Goal: Task Accomplishment & Management: Complete application form

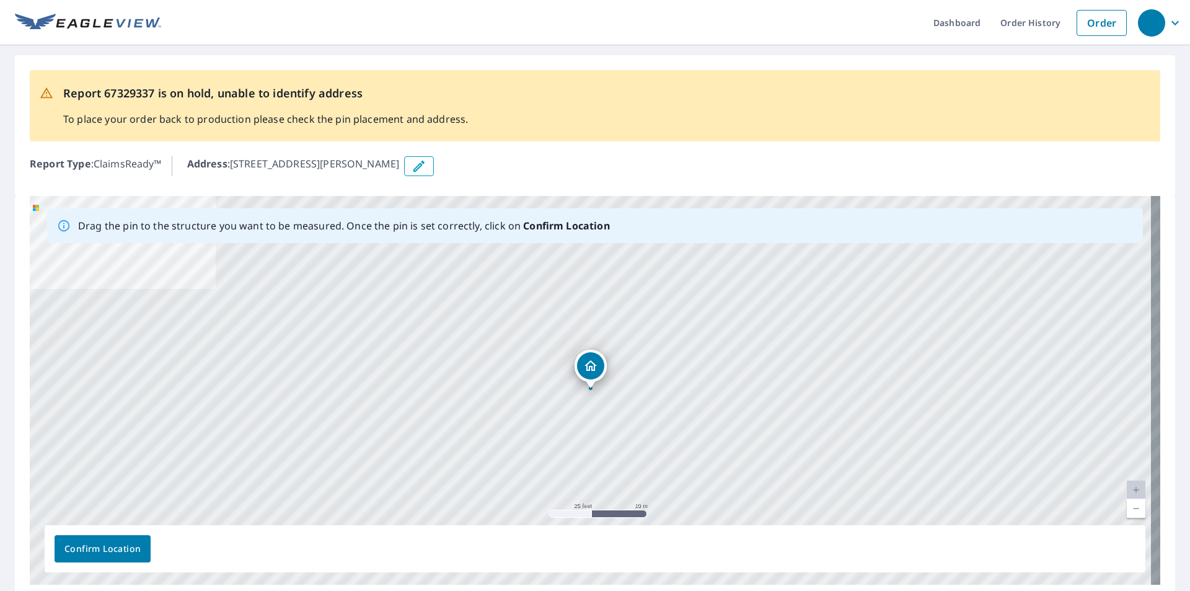
click at [1130, 508] on link "Current Level 20, Zoom Out" at bounding box center [1136, 508] width 19 height 19
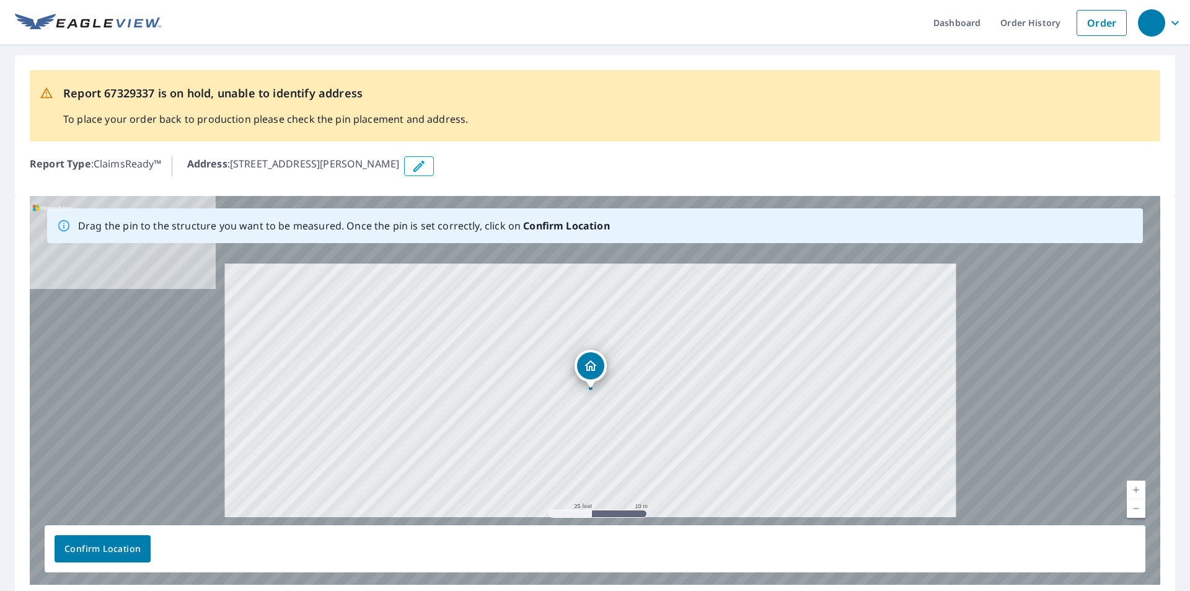
click at [1130, 508] on link "Current Level 20, Zoom Out" at bounding box center [1136, 508] width 19 height 19
click at [1131, 507] on link "Current Level 20, Zoom Out" at bounding box center [1136, 508] width 19 height 19
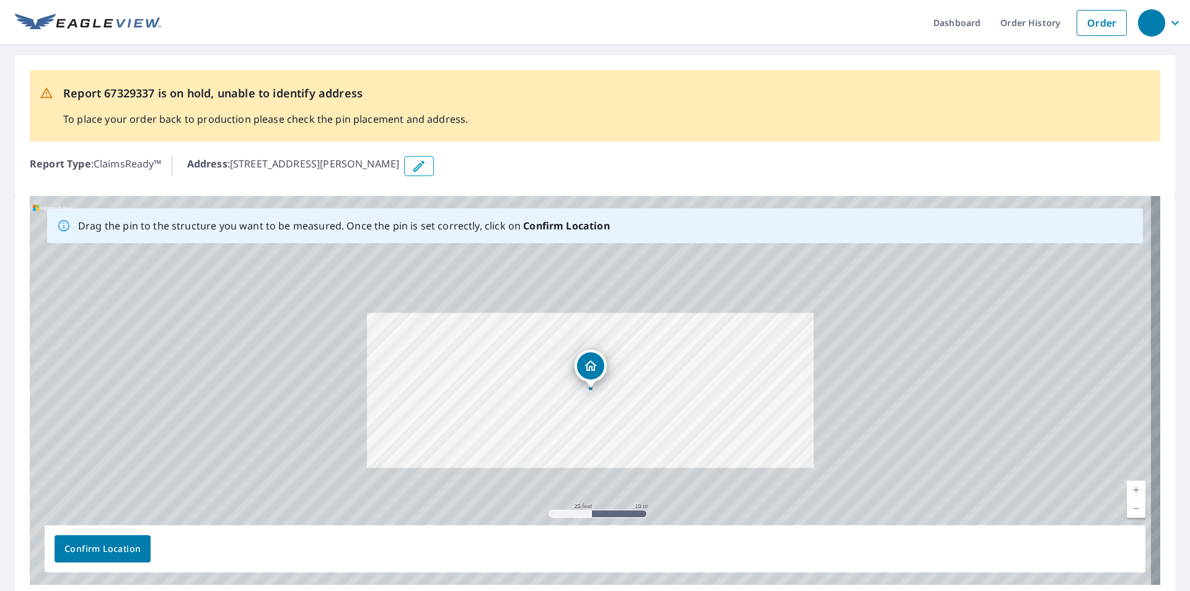
click at [1131, 507] on link "Current Level 18.69141537646807, Zoom Out" at bounding box center [1136, 508] width 19 height 19
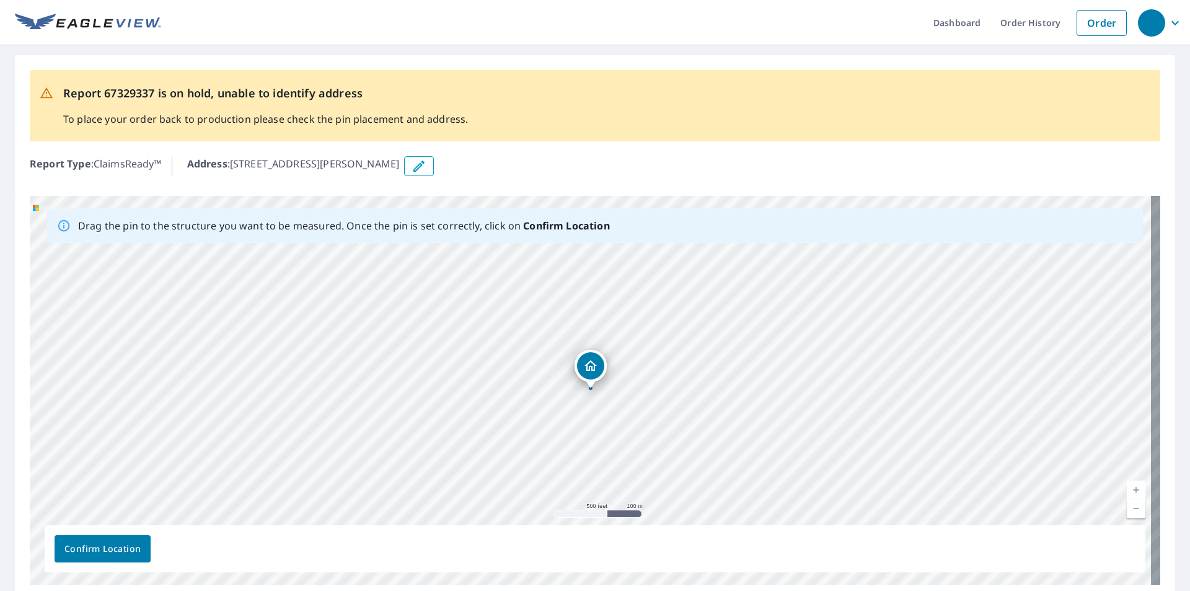
click at [1131, 507] on link "Current Level 16, Zoom Out" at bounding box center [1136, 508] width 19 height 19
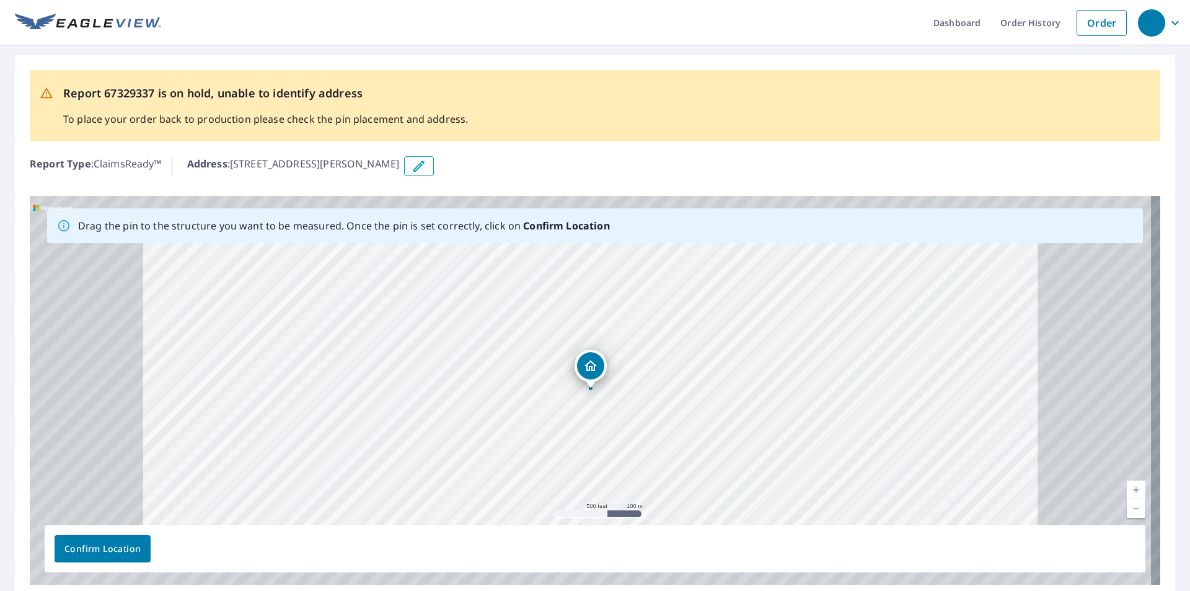
click at [1131, 507] on link "Current Level 16, Zoom Out" at bounding box center [1136, 508] width 19 height 19
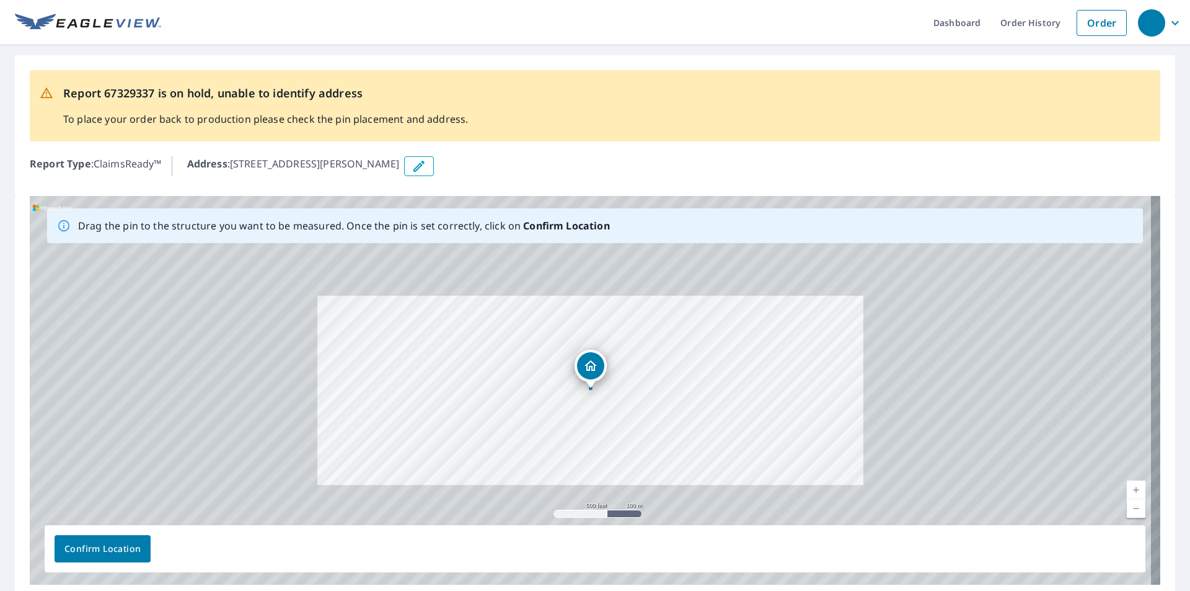
click at [1131, 507] on link "Current Level 15.294144938373824, Zoom Out" at bounding box center [1136, 508] width 19 height 19
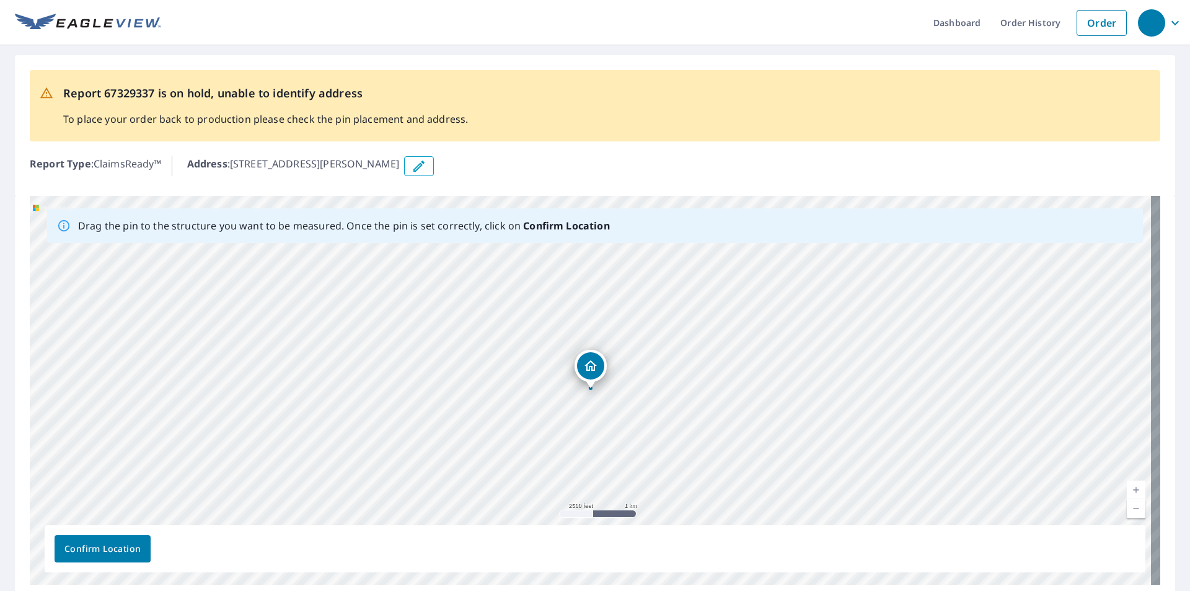
click at [426, 164] on icon "button" at bounding box center [419, 166] width 15 height 15
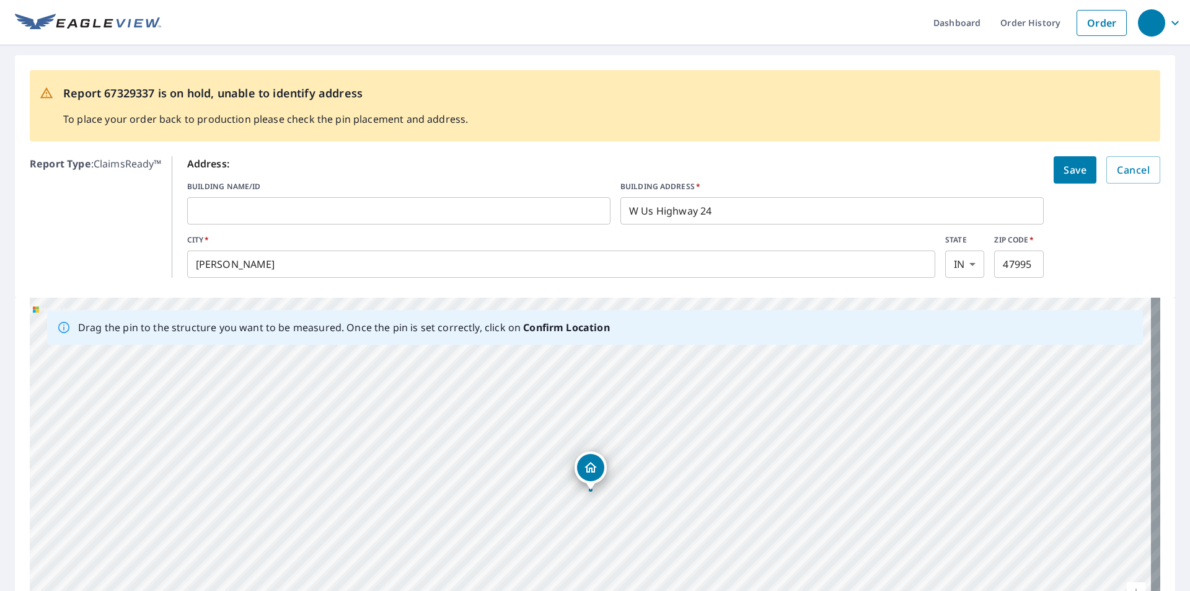
click at [219, 208] on input "text" at bounding box center [398, 210] width 423 height 35
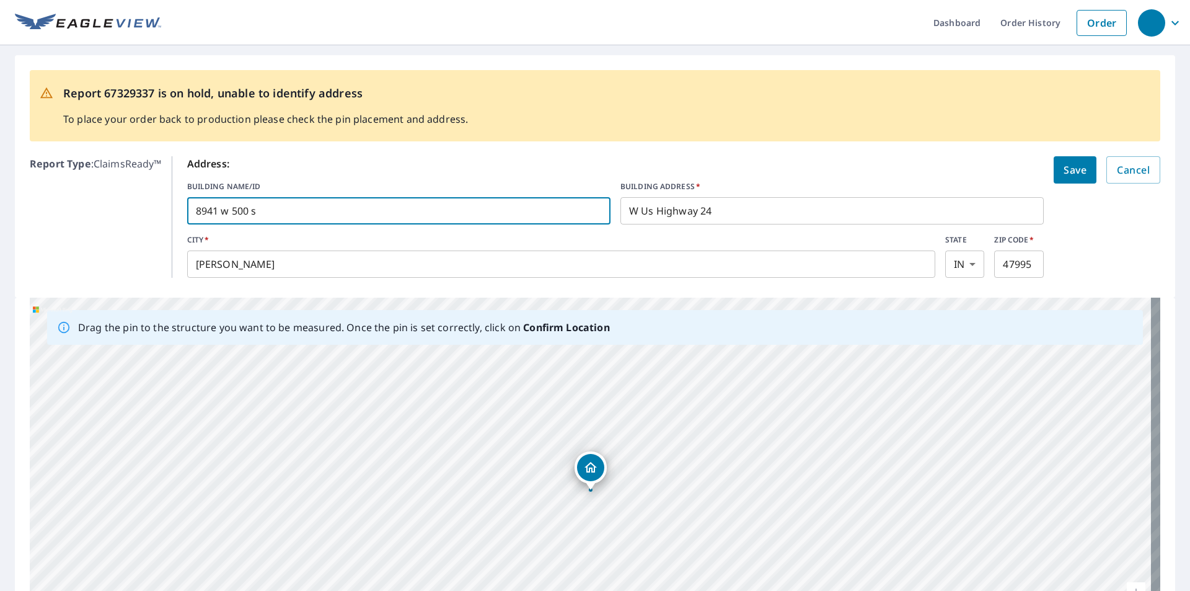
type input "8941 w 500 s"
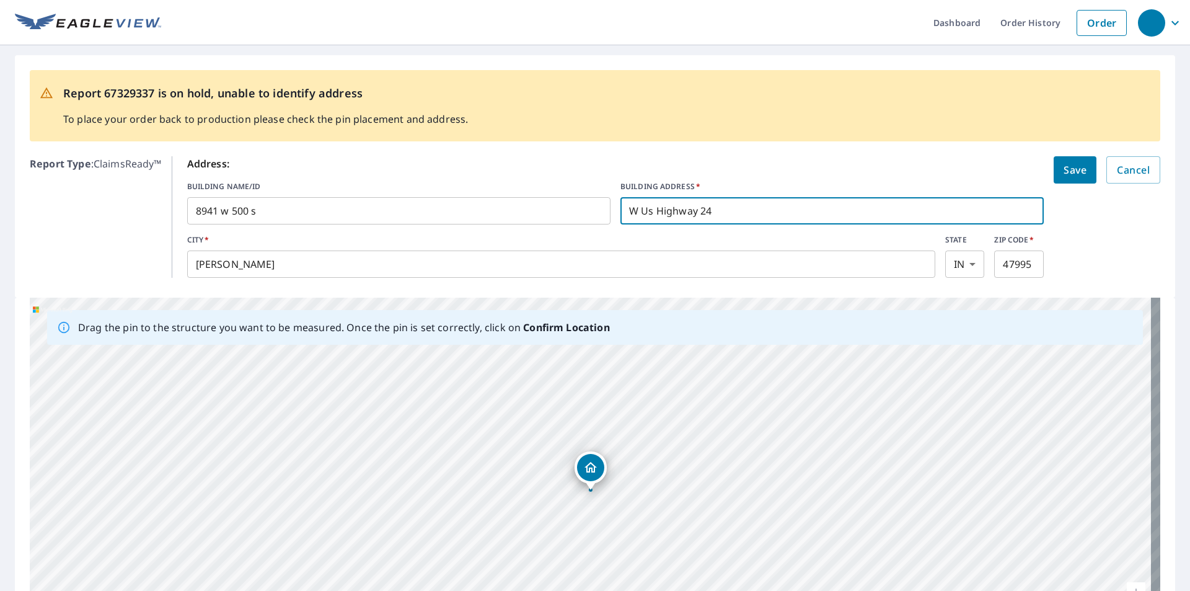
drag, startPoint x: 713, startPoint y: 210, endPoint x: 611, endPoint y: 216, distance: 101.8
click at [620, 217] on input "W Us Highway 24" at bounding box center [831, 210] width 423 height 35
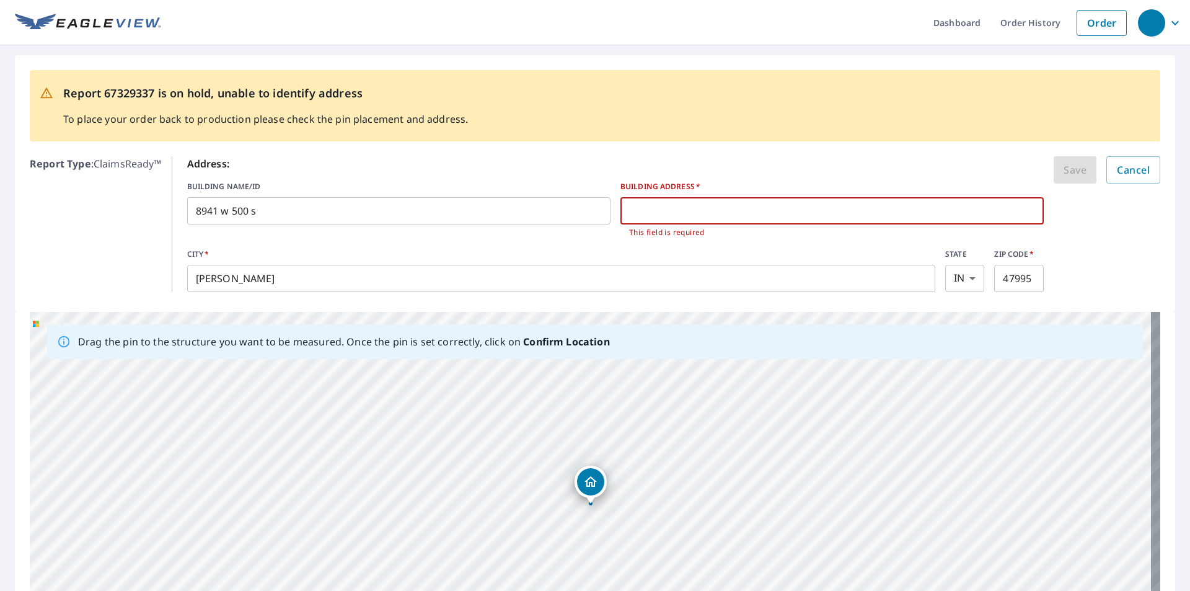
click at [656, 213] on input "text" at bounding box center [831, 210] width 423 height 35
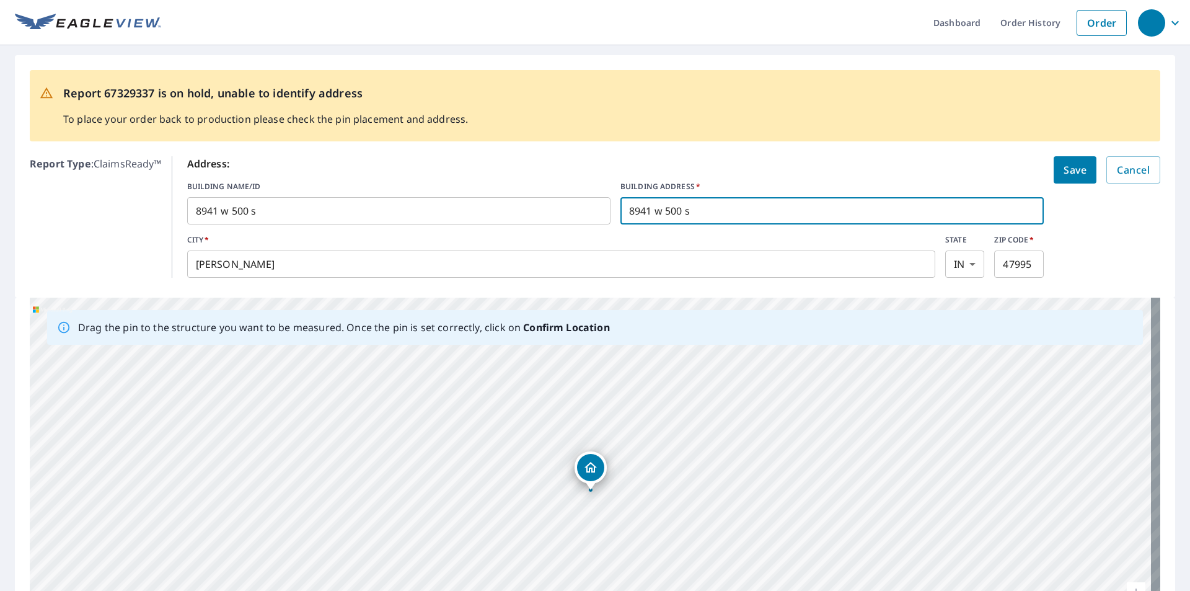
type input "8941 w 500 s"
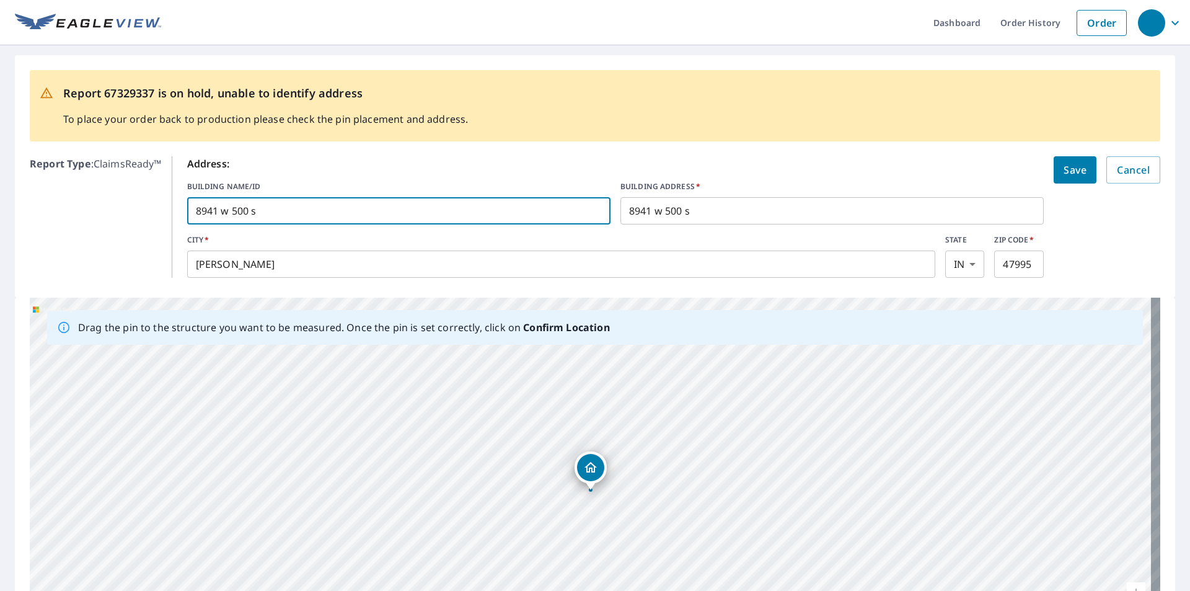
drag, startPoint x: 260, startPoint y: 210, endPoint x: 175, endPoint y: 213, distance: 85.0
click at [175, 211] on div "Address: BUILDING NAME/ID 8941 w 500 s ​ BUILDING ADDRESS   * [STREET_ADDRESS] …" at bounding box center [666, 216] width 989 height 121
type input "barn"
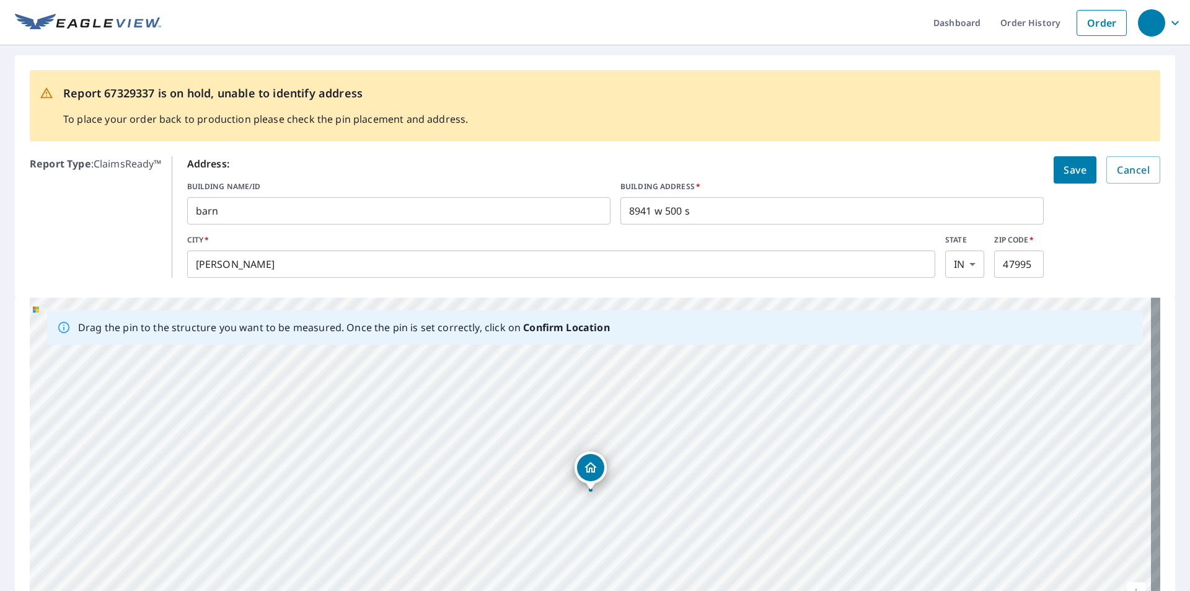
click at [1064, 169] on span "Save" at bounding box center [1075, 169] width 23 height 17
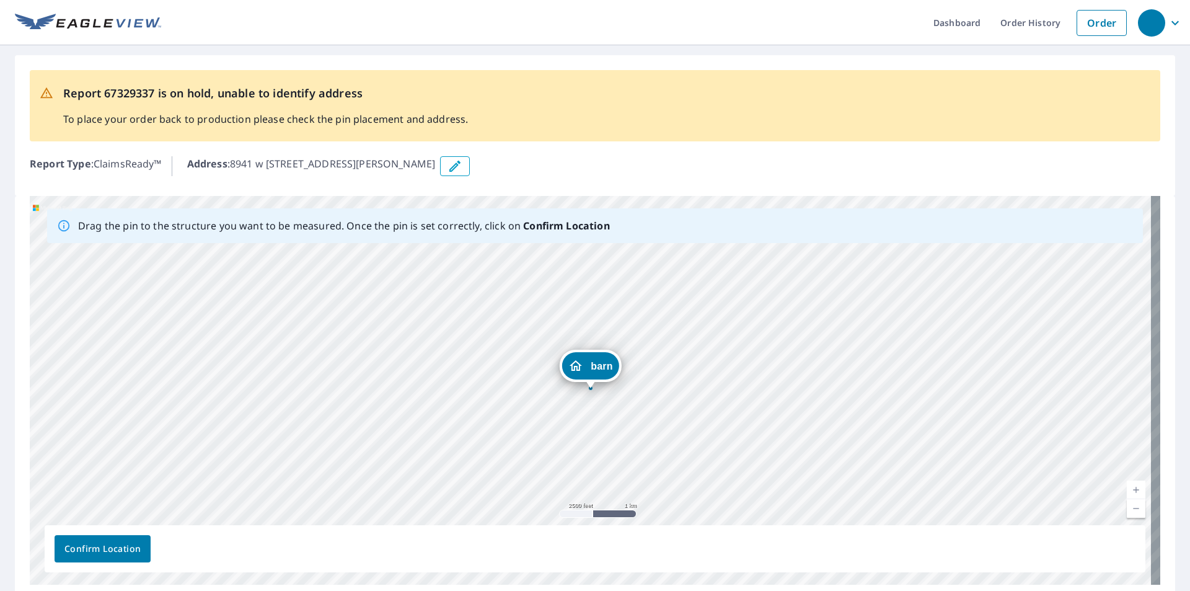
click at [1129, 490] on link "Current Level 13, Zoom In" at bounding box center [1136, 489] width 19 height 19
click at [1129, 490] on link "Current Level 14, Zoom In" at bounding box center [1136, 489] width 19 height 19
click at [1130, 511] on link "Current Level 15, Zoom Out" at bounding box center [1136, 508] width 19 height 19
click at [1130, 511] on link "Current Level 14, Zoom Out" at bounding box center [1136, 508] width 19 height 19
click at [1130, 511] on link "Current Level 13, Zoom Out" at bounding box center [1136, 508] width 19 height 19
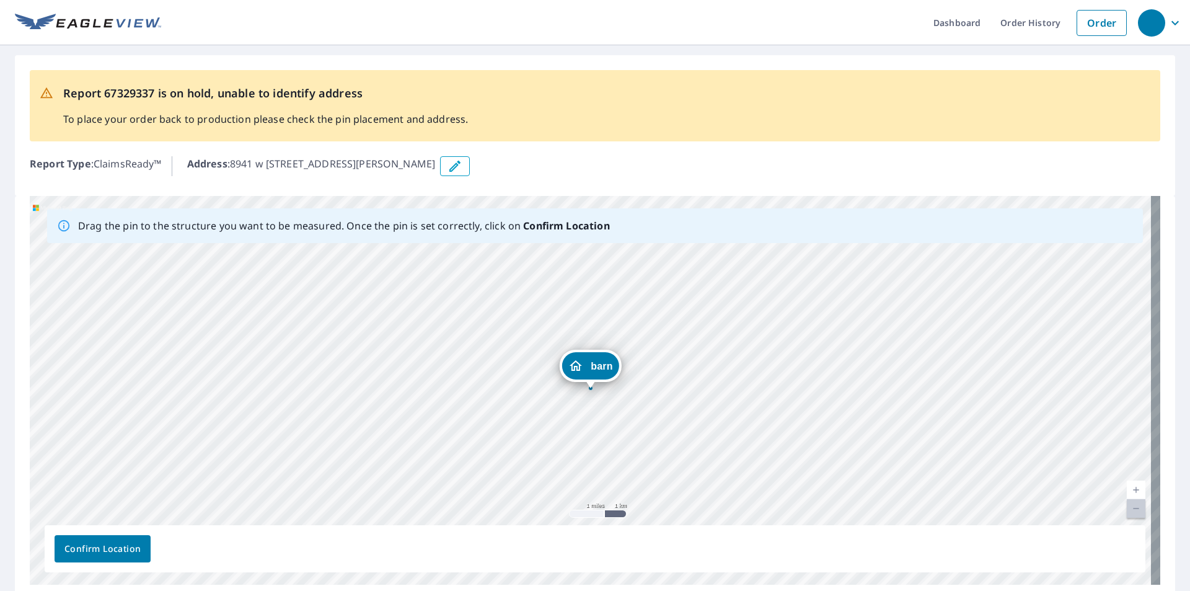
click at [1128, 481] on link "Current Level 12, Zoom In" at bounding box center [1136, 489] width 19 height 19
drag, startPoint x: 294, startPoint y: 312, endPoint x: 421, endPoint y: 374, distance: 140.8
click at [421, 374] on div "barn 8941 w [STREET_ADDRESS][PERSON_NAME]" at bounding box center [595, 390] width 1131 height 389
drag, startPoint x: 718, startPoint y: 429, endPoint x: 430, endPoint y: 299, distance: 316.8
drag, startPoint x: 617, startPoint y: 385, endPoint x: 581, endPoint y: 381, distance: 35.5
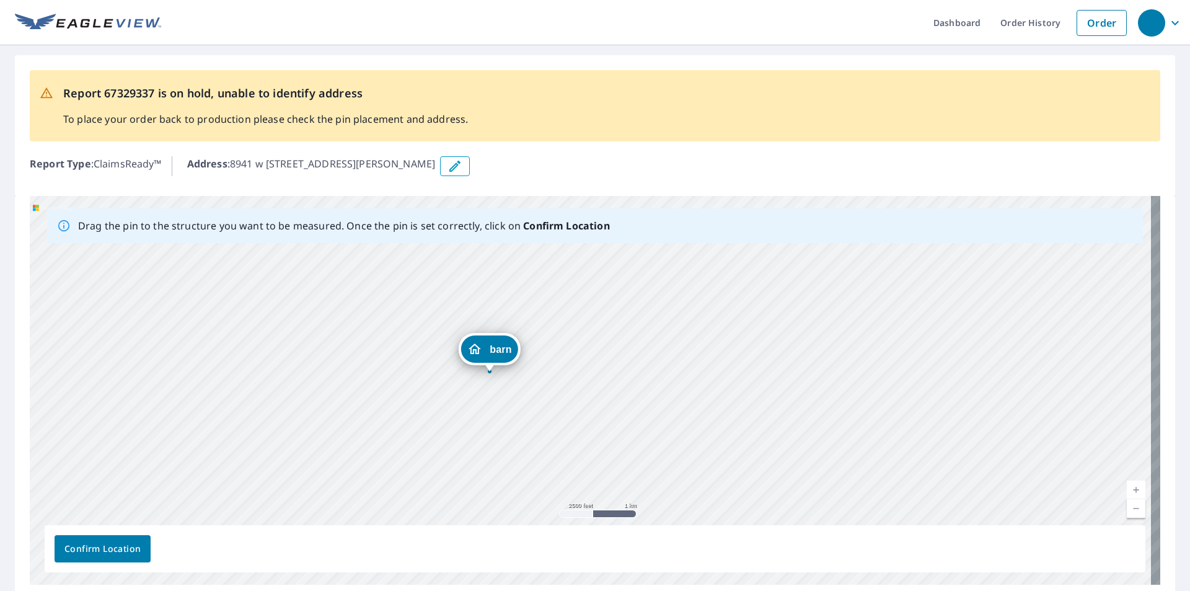
click at [581, 381] on div "barn 8941 w [STREET_ADDRESS][PERSON_NAME]" at bounding box center [595, 390] width 1131 height 389
click at [1127, 489] on link "Current Level 13, Zoom In" at bounding box center [1136, 489] width 19 height 19
drag, startPoint x: 1127, startPoint y: 488, endPoint x: 960, endPoint y: 440, distance: 173.6
click at [1127, 487] on link "Current Level 14, Zoom In" at bounding box center [1136, 489] width 19 height 19
drag, startPoint x: 291, startPoint y: 351, endPoint x: 594, endPoint y: 420, distance: 311.0
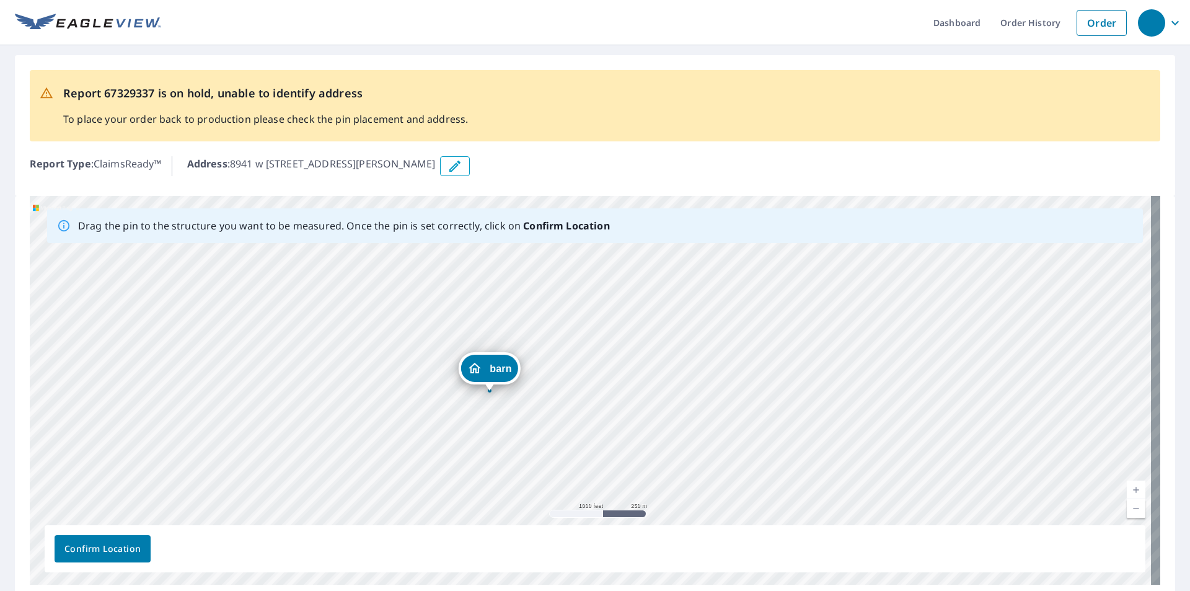
click at [594, 420] on div "barn 8941 w [STREET_ADDRESS][PERSON_NAME]" at bounding box center [595, 390] width 1131 height 389
drag, startPoint x: 511, startPoint y: 382, endPoint x: 452, endPoint y: 436, distance: 79.4
click at [451, 436] on div "barn 8941 w [STREET_ADDRESS][PERSON_NAME]" at bounding box center [595, 390] width 1131 height 389
drag, startPoint x: 669, startPoint y: 456, endPoint x: 617, endPoint y: 351, distance: 117.3
click at [617, 351] on div "barn 8941 w [STREET_ADDRESS][PERSON_NAME]" at bounding box center [595, 390] width 1131 height 389
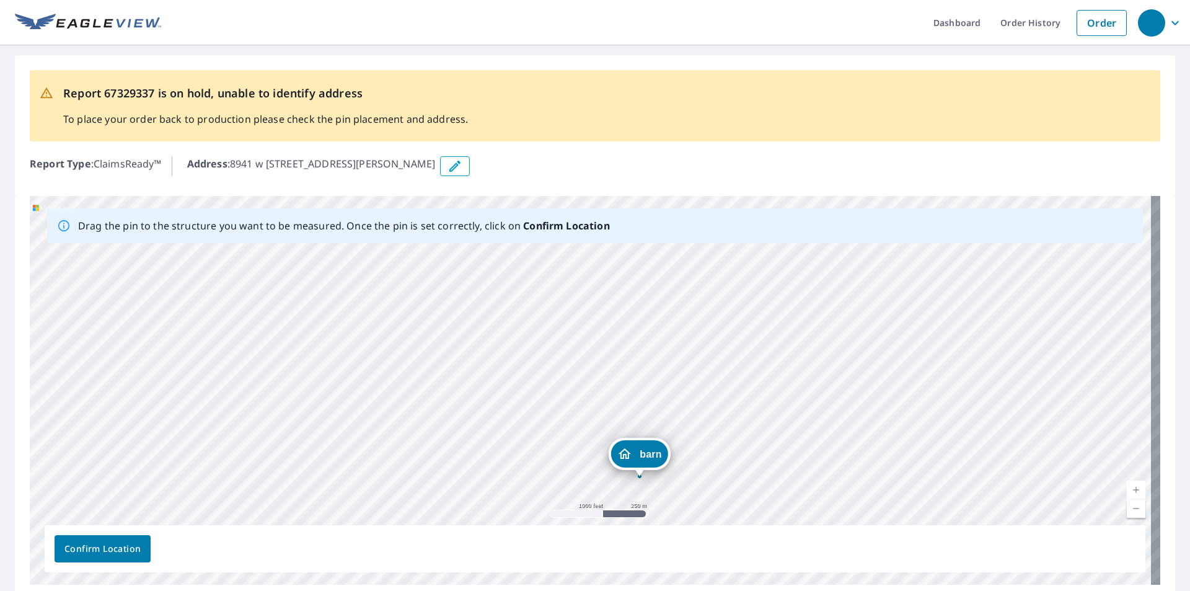
drag, startPoint x: 598, startPoint y: 324, endPoint x: 700, endPoint y: 511, distance: 212.8
click at [700, 517] on div "barn 8941 w [STREET_ADDRESS][PERSON_NAME]" at bounding box center [595, 390] width 1131 height 389
drag, startPoint x: 647, startPoint y: 454, endPoint x: 496, endPoint y: 288, distance: 224.2
click at [496, 288] on div "barn 8941 w [STREET_ADDRESS][PERSON_NAME]" at bounding box center [595, 390] width 1131 height 389
drag, startPoint x: 552, startPoint y: 290, endPoint x: 648, endPoint y: 453, distance: 188.7
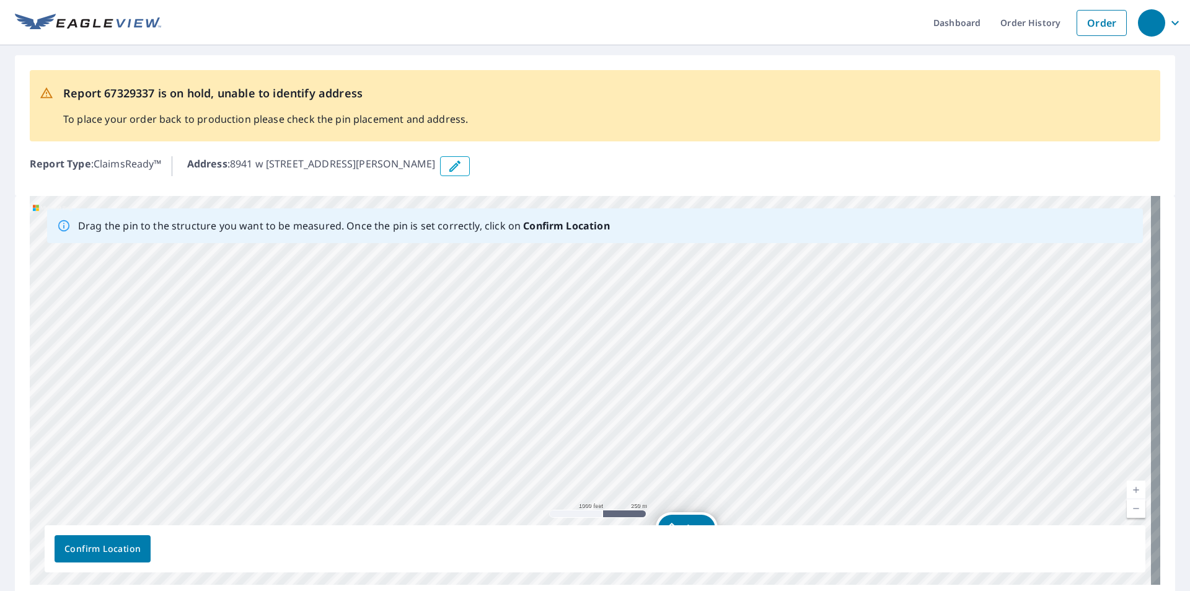
click at [648, 453] on div "barn 8941 w [STREET_ADDRESS][PERSON_NAME]" at bounding box center [595, 390] width 1131 height 389
drag, startPoint x: 687, startPoint y: 515, endPoint x: 576, endPoint y: 267, distance: 271.4
click at [576, 267] on div "barn 8941 w [STREET_ADDRESS][PERSON_NAME]" at bounding box center [595, 390] width 1131 height 389
drag, startPoint x: 729, startPoint y: 343, endPoint x: 701, endPoint y: 446, distance: 107.2
click at [701, 446] on div "barn 8941 w [STREET_ADDRESS][PERSON_NAME]" at bounding box center [595, 390] width 1131 height 389
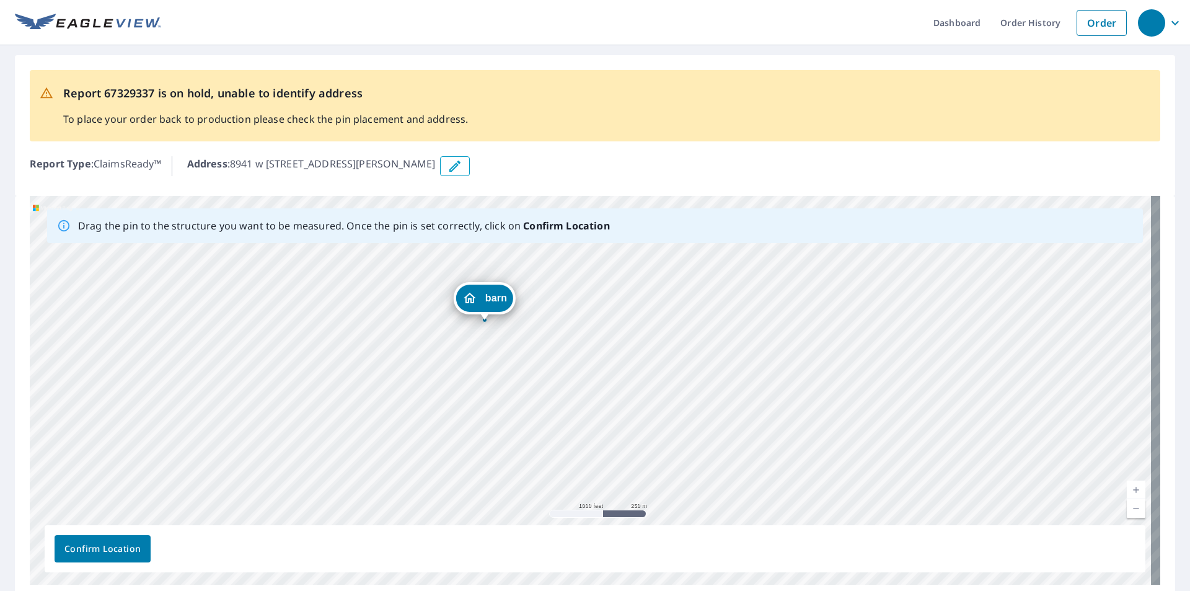
drag, startPoint x: 572, startPoint y: 467, endPoint x: 500, endPoint y: 295, distance: 186.7
click at [494, 295] on div "barn 8941 w [STREET_ADDRESS][PERSON_NAME]" at bounding box center [595, 390] width 1131 height 389
drag, startPoint x: 580, startPoint y: 372, endPoint x: 582, endPoint y: 417, distance: 44.7
click at [582, 417] on div "barn 8941 w [STREET_ADDRESS][PERSON_NAME]" at bounding box center [595, 390] width 1131 height 389
drag, startPoint x: 607, startPoint y: 475, endPoint x: 534, endPoint y: 300, distance: 189.2
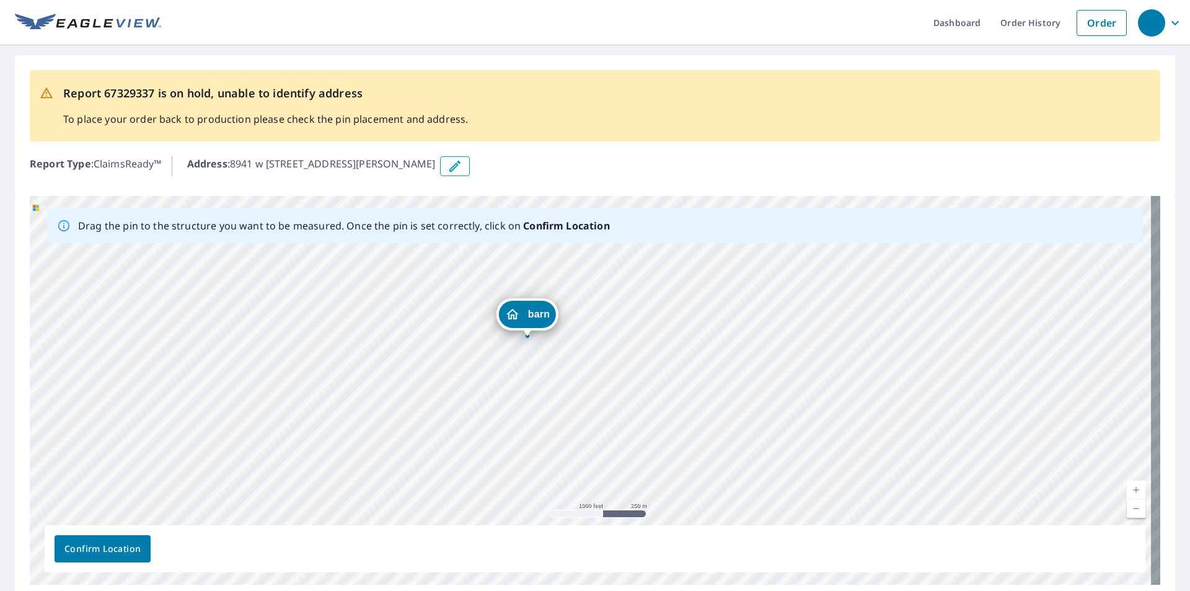
click at [535, 304] on div "barn 8941 w [STREET_ADDRESS][PERSON_NAME]" at bounding box center [595, 390] width 1131 height 389
drag, startPoint x: 638, startPoint y: 302, endPoint x: 624, endPoint y: 370, distance: 69.8
click at [624, 370] on div "barn 8941 w [STREET_ADDRESS][PERSON_NAME]" at bounding box center [595, 390] width 1131 height 389
drag, startPoint x: 583, startPoint y: 423, endPoint x: 542, endPoint y: 318, distance: 113.0
click at [542, 318] on div "barn 8941 w [STREET_ADDRESS][PERSON_NAME]" at bounding box center [595, 390] width 1131 height 389
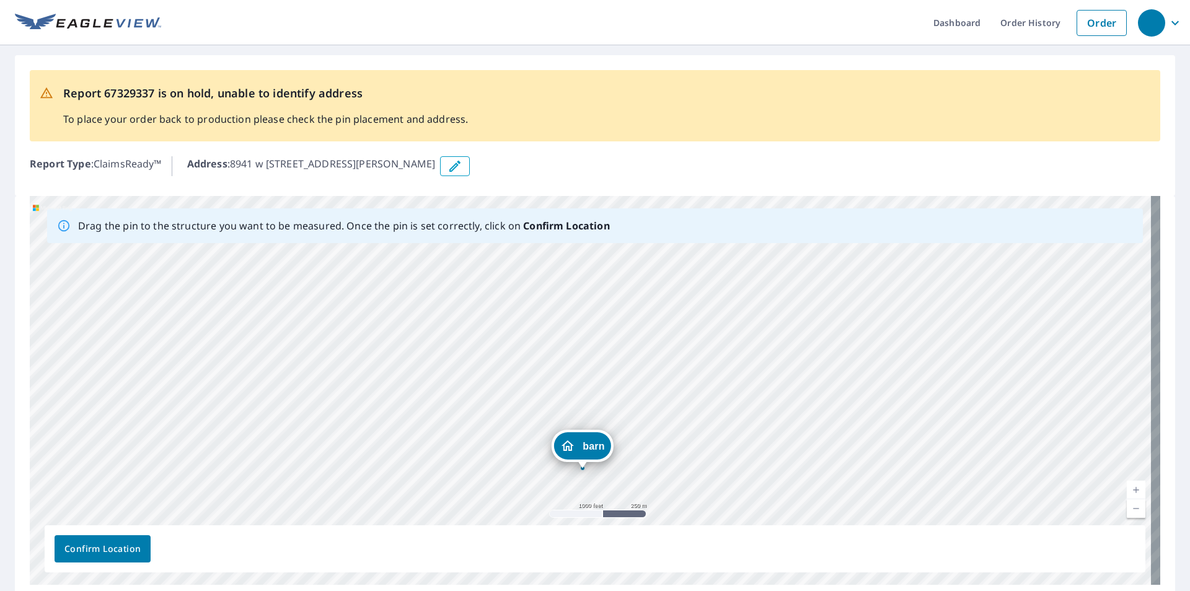
drag, startPoint x: 602, startPoint y: 281, endPoint x: 594, endPoint y: 361, distance: 80.4
click at [594, 361] on div "barn 8941 w [STREET_ADDRESS][PERSON_NAME]" at bounding box center [595, 390] width 1131 height 389
drag, startPoint x: 575, startPoint y: 443, endPoint x: 637, endPoint y: 358, distance: 105.3
click at [637, 358] on div "barn 8941 w [STREET_ADDRESS][PERSON_NAME]" at bounding box center [595, 390] width 1131 height 389
click at [1130, 487] on link "Current Level 15, Zoom In" at bounding box center [1136, 489] width 19 height 19
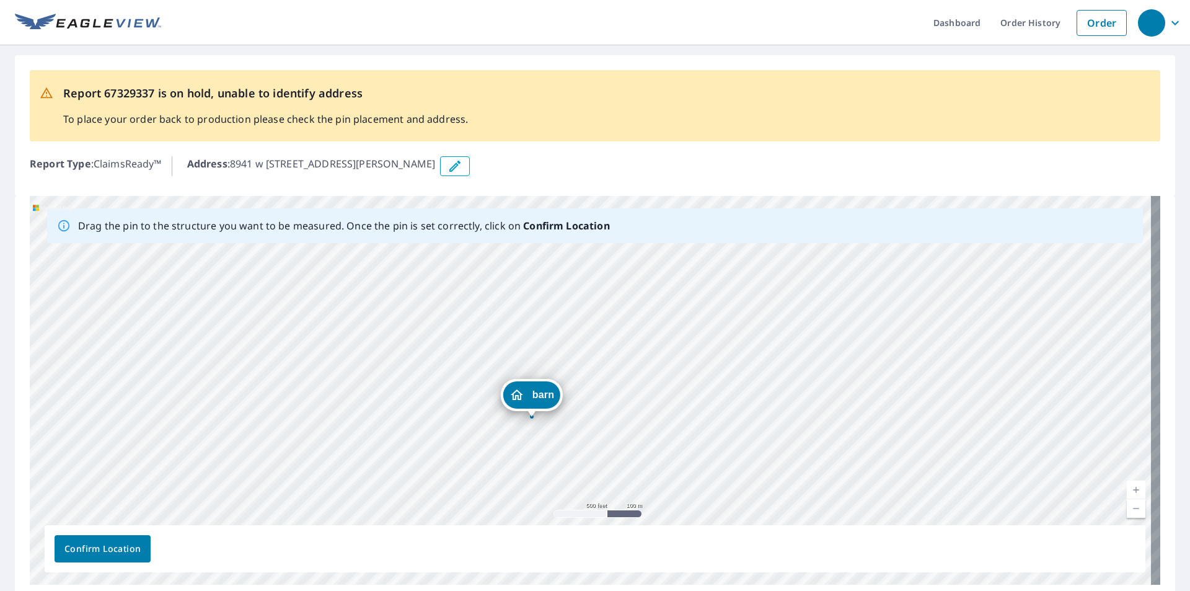
drag, startPoint x: 581, startPoint y: 362, endPoint x: 523, endPoint y: 391, distance: 65.4
click at [523, 391] on div "barn 8941 w [STREET_ADDRESS][PERSON_NAME]" at bounding box center [595, 390] width 1131 height 389
click at [1127, 508] on link "Current Level 16, Zoom Out" at bounding box center [1136, 508] width 19 height 19
click at [1127, 508] on link "Current Level 15, Zoom Out" at bounding box center [1136, 508] width 19 height 19
drag, startPoint x: 584, startPoint y: 369, endPoint x: 573, endPoint y: 456, distance: 87.5
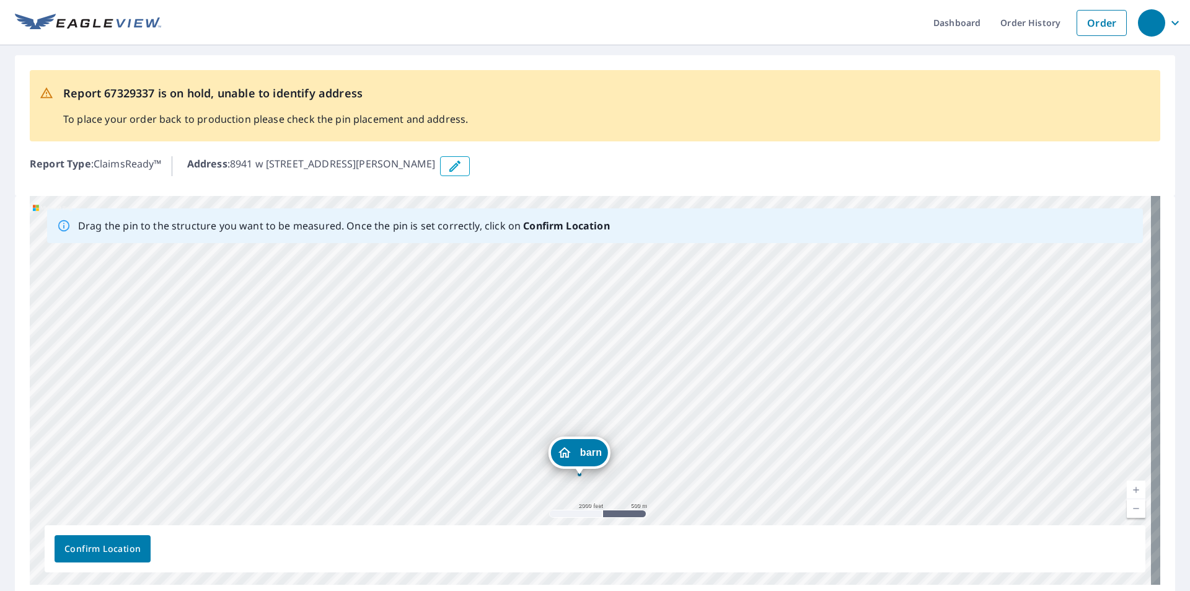
click at [573, 456] on div "barn 8941 w [STREET_ADDRESS][PERSON_NAME]" at bounding box center [595, 390] width 1131 height 389
click at [1131, 490] on link "Current Level 14, Zoom In" at bounding box center [1136, 489] width 19 height 19
drag, startPoint x: 772, startPoint y: 451, endPoint x: 774, endPoint y: 343, distance: 107.2
click at [774, 343] on div "barn 8941 w [STREET_ADDRESS][PERSON_NAME]" at bounding box center [595, 390] width 1131 height 389
drag, startPoint x: 673, startPoint y: 353, endPoint x: 704, endPoint y: 368, distance: 34.4
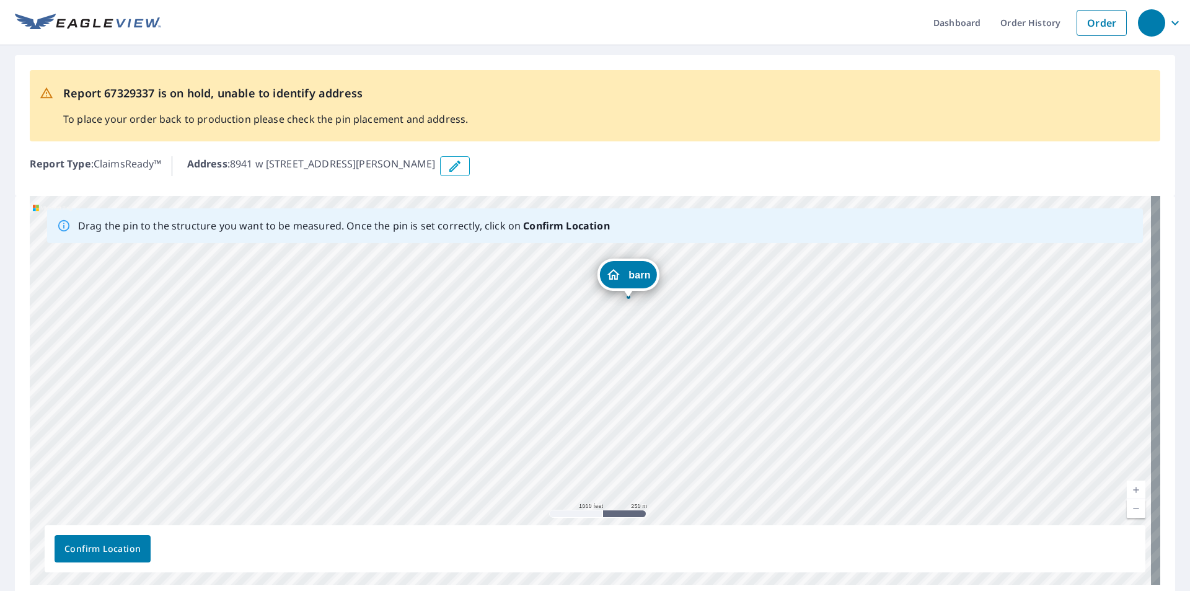
click at [704, 368] on div "barn 8941 w [STREET_ADDRESS][PERSON_NAME]" at bounding box center [595, 390] width 1131 height 389
click at [1127, 511] on link "Current Level 15, Zoom Out" at bounding box center [1136, 508] width 19 height 19
click at [1127, 511] on link "Current Level 14, Zoom Out" at bounding box center [1136, 508] width 19 height 19
click at [1132, 510] on link "Current Level 13, Zoom Out" at bounding box center [1136, 508] width 19 height 19
click at [1129, 488] on link "Current Level 12, Zoom In" at bounding box center [1136, 489] width 19 height 19
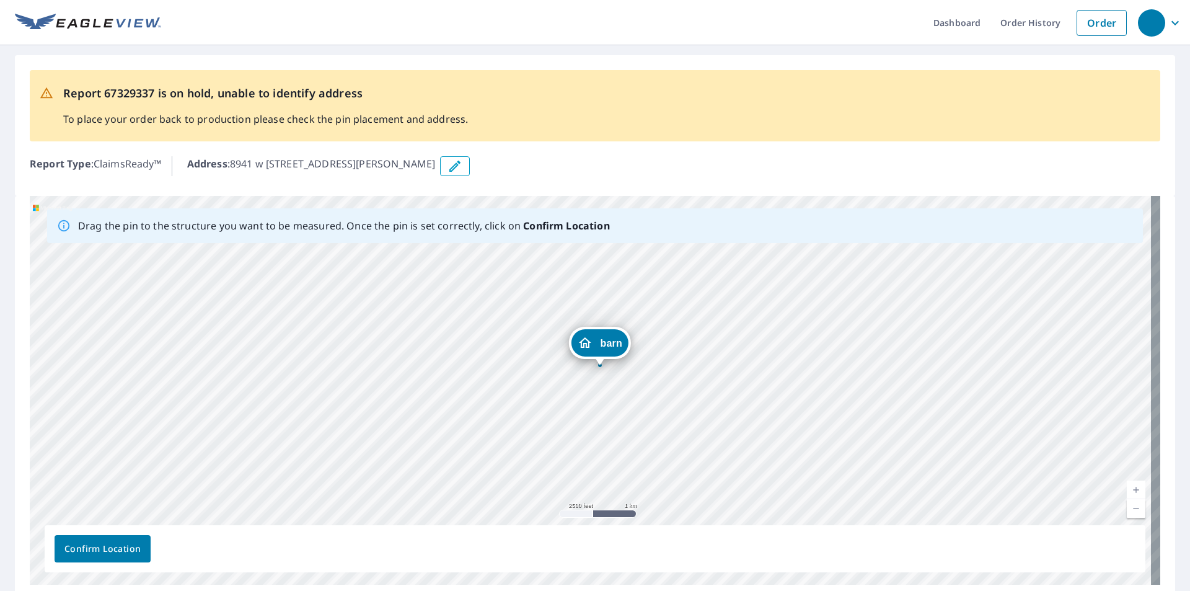
click at [1129, 488] on link "Current Level 13, Zoom In" at bounding box center [1136, 489] width 19 height 19
click at [1129, 488] on link "Current Level 14, Zoom In" at bounding box center [1136, 489] width 19 height 19
drag, startPoint x: 760, startPoint y: 373, endPoint x: 787, endPoint y: 533, distance: 162.2
click at [787, 533] on div "Drag the pin to the structure you want to be measured. Once the pin is set corr…" at bounding box center [595, 390] width 1131 height 389
drag, startPoint x: 726, startPoint y: 324, endPoint x: 732, endPoint y: 521, distance: 196.6
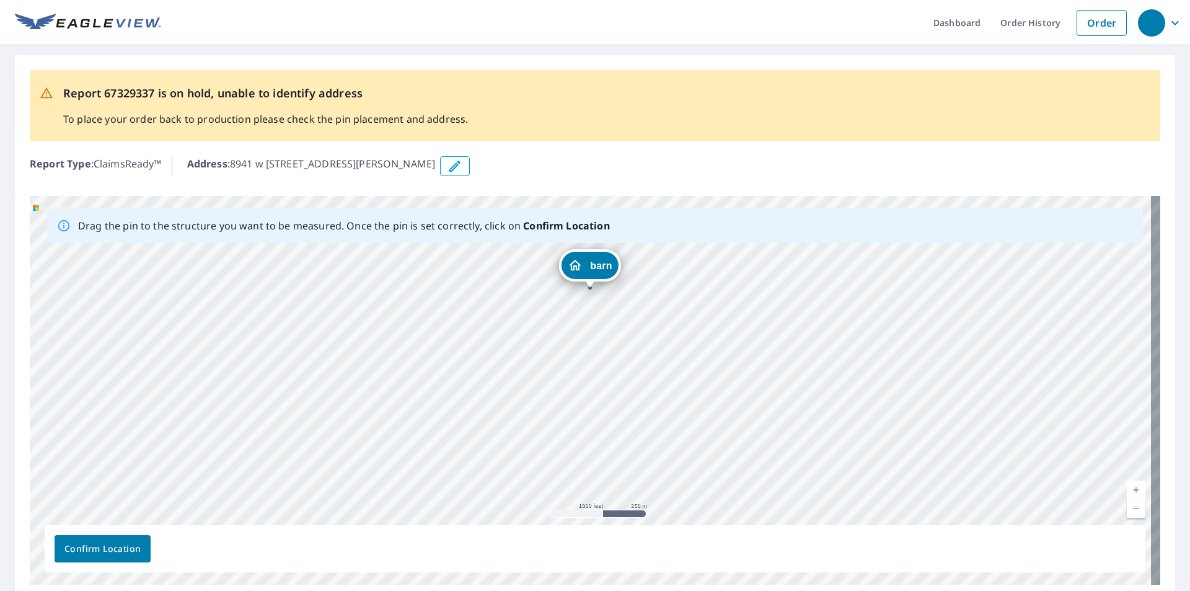
click at [732, 518] on div "barn 8941 w [STREET_ADDRESS][PERSON_NAME]" at bounding box center [595, 390] width 1131 height 389
click at [1127, 504] on link "Current Level 15, Zoom Out" at bounding box center [1136, 508] width 19 height 19
click at [1128, 511] on link "Current Level 14, Zoom Out" at bounding box center [1136, 508] width 19 height 19
click at [1128, 511] on link "Current Level 13, Zoom Out" at bounding box center [1136, 508] width 19 height 19
drag, startPoint x: 762, startPoint y: 469, endPoint x: 798, endPoint y: 492, distance: 43.2
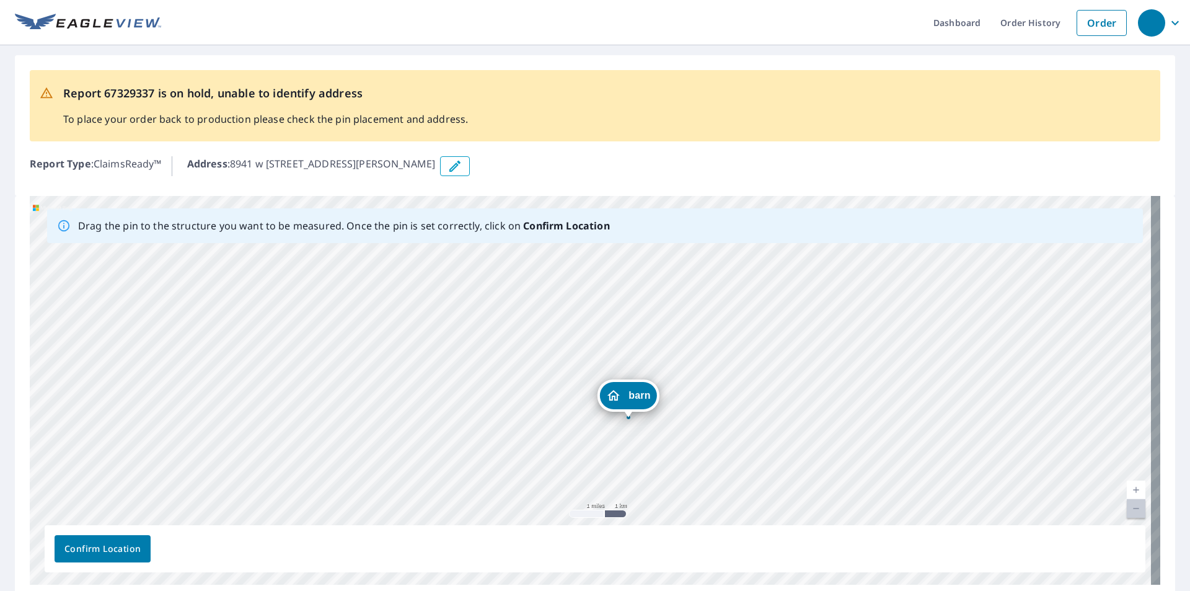
click at [798, 492] on div "barn 8941 w [STREET_ADDRESS][PERSON_NAME]" at bounding box center [595, 390] width 1131 height 389
drag, startPoint x: 723, startPoint y: 301, endPoint x: 722, endPoint y: 457, distance: 156.8
click at [722, 457] on div "barn 8941 w [STREET_ADDRESS][PERSON_NAME]" at bounding box center [595, 390] width 1131 height 389
drag, startPoint x: 748, startPoint y: 308, endPoint x: 758, endPoint y: 486, distance: 178.2
click at [756, 488] on div "barn 8941 w [STREET_ADDRESS][PERSON_NAME]" at bounding box center [595, 390] width 1131 height 389
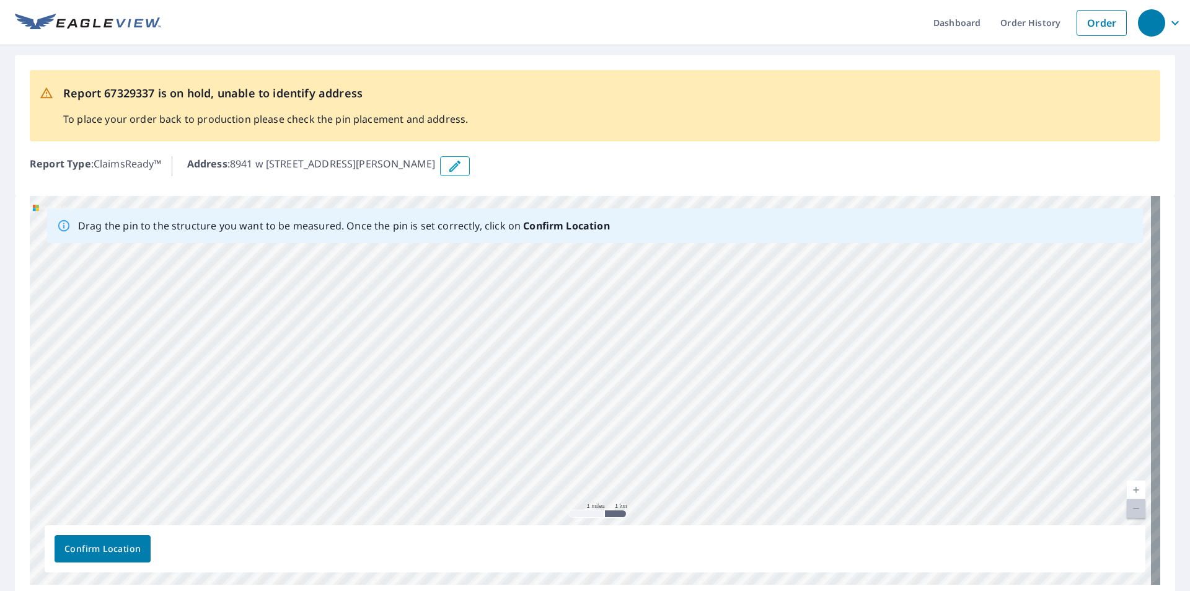
drag, startPoint x: 711, startPoint y: 316, endPoint x: 684, endPoint y: 459, distance: 146.3
click at [684, 459] on div "barn 8941 w [STREET_ADDRESS][PERSON_NAME]" at bounding box center [595, 390] width 1131 height 389
drag, startPoint x: 683, startPoint y: 289, endPoint x: 661, endPoint y: 218, distance: 74.7
click at [662, 220] on div "Drag the pin to the structure you want to be measured. Once the pin is set corr…" at bounding box center [595, 390] width 1131 height 389
drag, startPoint x: 660, startPoint y: 284, endPoint x: 649, endPoint y: 240, distance: 45.3
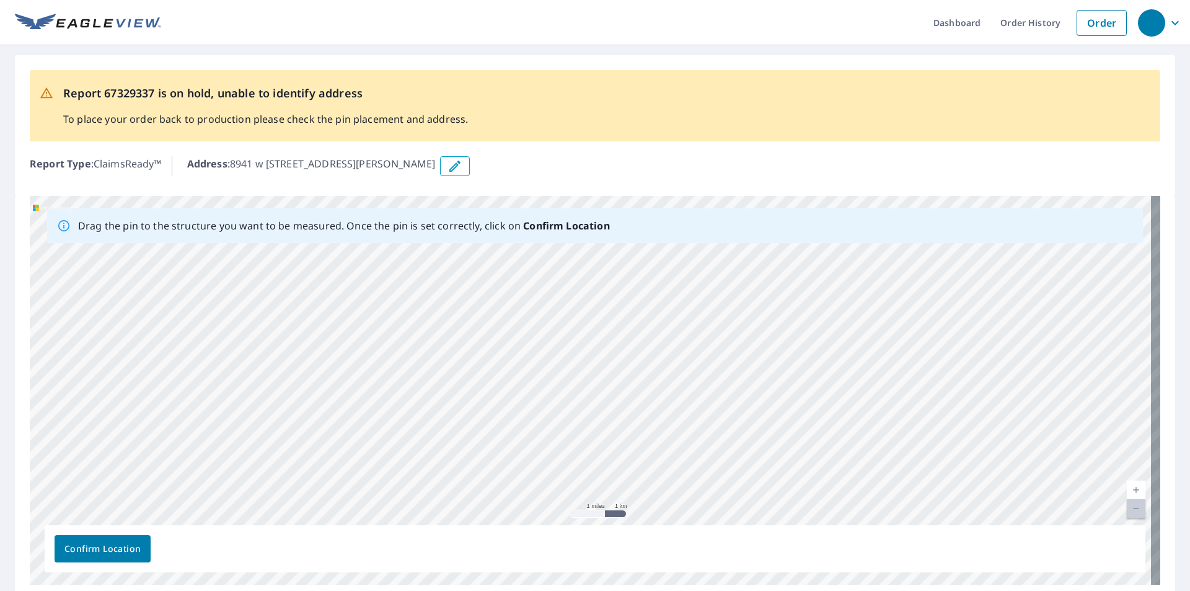
click at [652, 251] on div "barn 8941 w [STREET_ADDRESS][PERSON_NAME]" at bounding box center [595, 390] width 1131 height 389
drag, startPoint x: 659, startPoint y: 342, endPoint x: 651, endPoint y: 247, distance: 95.1
click at [651, 251] on div "barn 8941 w [STREET_ADDRESS][PERSON_NAME]" at bounding box center [595, 390] width 1131 height 389
drag, startPoint x: 658, startPoint y: 316, endPoint x: 654, endPoint y: 258, distance: 57.8
click at [654, 260] on div "barn 8941 w [STREET_ADDRESS][PERSON_NAME]" at bounding box center [595, 390] width 1131 height 389
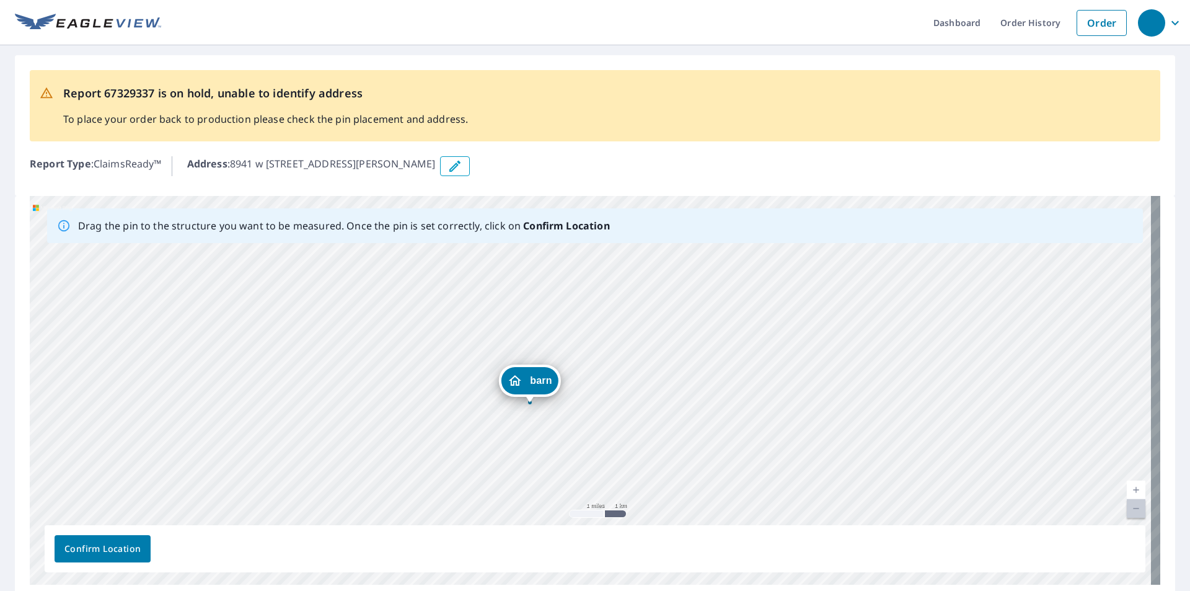
drag, startPoint x: 642, startPoint y: 291, endPoint x: 642, endPoint y: 284, distance: 6.8
click at [642, 284] on div "barn 8941 w [STREET_ADDRESS][PERSON_NAME]" at bounding box center [595, 390] width 1131 height 389
drag, startPoint x: 534, startPoint y: 381, endPoint x: 557, endPoint y: 281, distance: 101.9
click at [557, 281] on div "barn 8941 w [STREET_ADDRESS][PERSON_NAME]" at bounding box center [595, 390] width 1131 height 389
drag, startPoint x: 664, startPoint y: 296, endPoint x: 672, endPoint y: 406, distance: 110.6
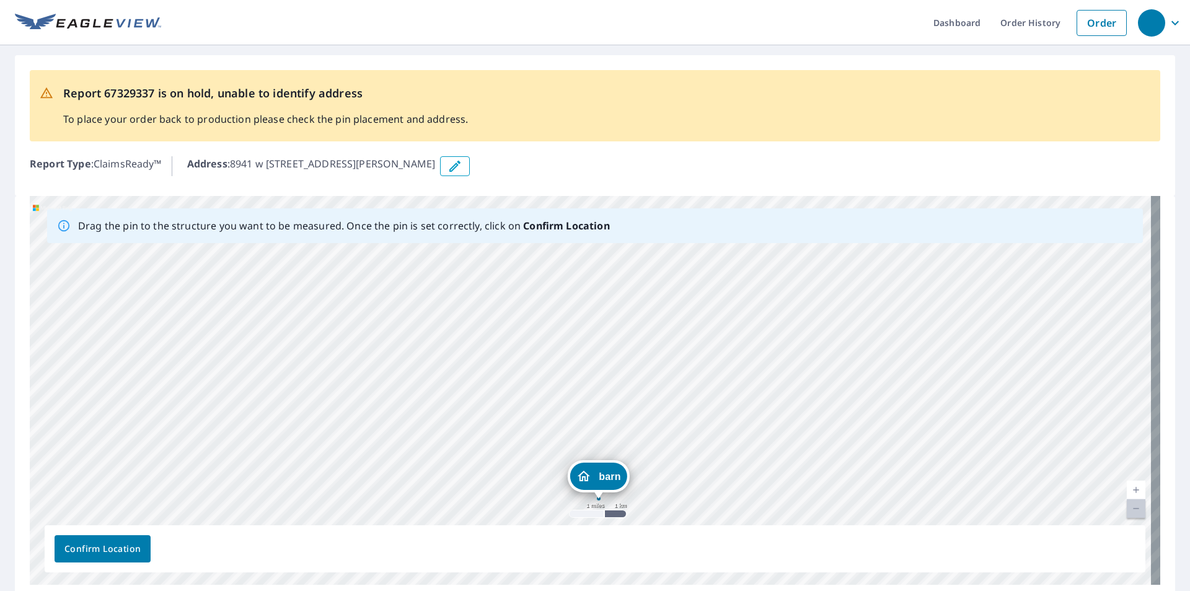
click at [672, 406] on div "barn 8941 w [STREET_ADDRESS][PERSON_NAME]" at bounding box center [595, 390] width 1131 height 389
drag, startPoint x: 589, startPoint y: 405, endPoint x: 567, endPoint y: 292, distance: 114.9
click at [567, 292] on div "barn 8941 w [STREET_ADDRESS][PERSON_NAME]" at bounding box center [595, 390] width 1131 height 389
drag, startPoint x: 669, startPoint y: 288, endPoint x: 691, endPoint y: 364, distance: 79.9
click at [691, 364] on div "barn 8941 w [STREET_ADDRESS][PERSON_NAME]" at bounding box center [595, 390] width 1131 height 389
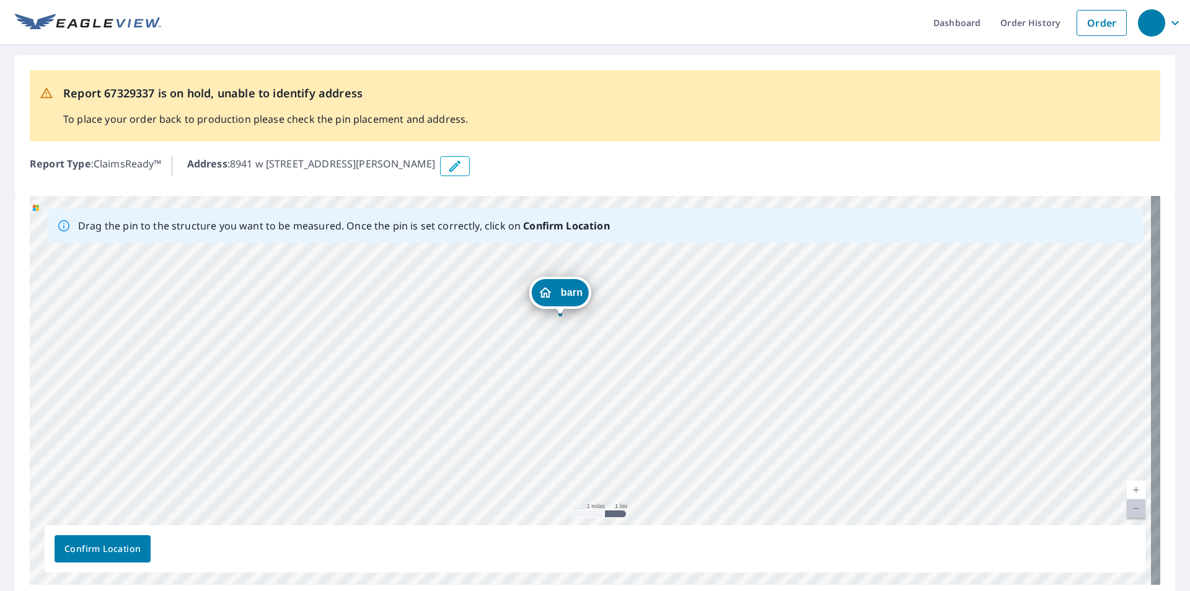
drag, startPoint x: 616, startPoint y: 444, endPoint x: 561, endPoint y: 286, distance: 167.2
click at [561, 286] on div "barn 8941 w [STREET_ADDRESS][PERSON_NAME]" at bounding box center [595, 390] width 1131 height 389
drag, startPoint x: 667, startPoint y: 356, endPoint x: 667, endPoint y: 371, distance: 15.5
click at [667, 371] on div "barn 8941 w [STREET_ADDRESS][PERSON_NAME]" at bounding box center [595, 390] width 1131 height 389
drag, startPoint x: 622, startPoint y: 436, endPoint x: 560, endPoint y: 304, distance: 145.0
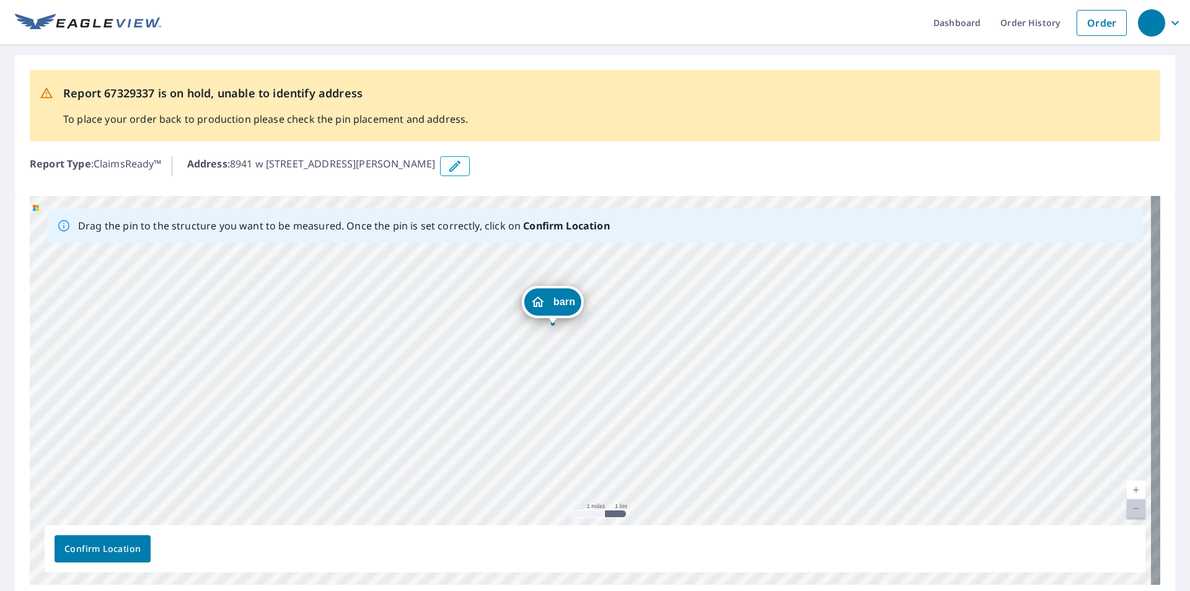
click at [560, 304] on div "barn 8941 w [STREET_ADDRESS][PERSON_NAME]" at bounding box center [595, 390] width 1131 height 389
drag, startPoint x: 616, startPoint y: 285, endPoint x: 647, endPoint y: 332, distance: 56.9
click at [647, 332] on div "barn 8941 w [STREET_ADDRESS][PERSON_NAME]" at bounding box center [595, 390] width 1131 height 389
drag, startPoint x: 623, startPoint y: 411, endPoint x: 573, endPoint y: 312, distance: 110.9
click at [573, 312] on div "barn 8941 w [STREET_ADDRESS][PERSON_NAME]" at bounding box center [595, 390] width 1131 height 389
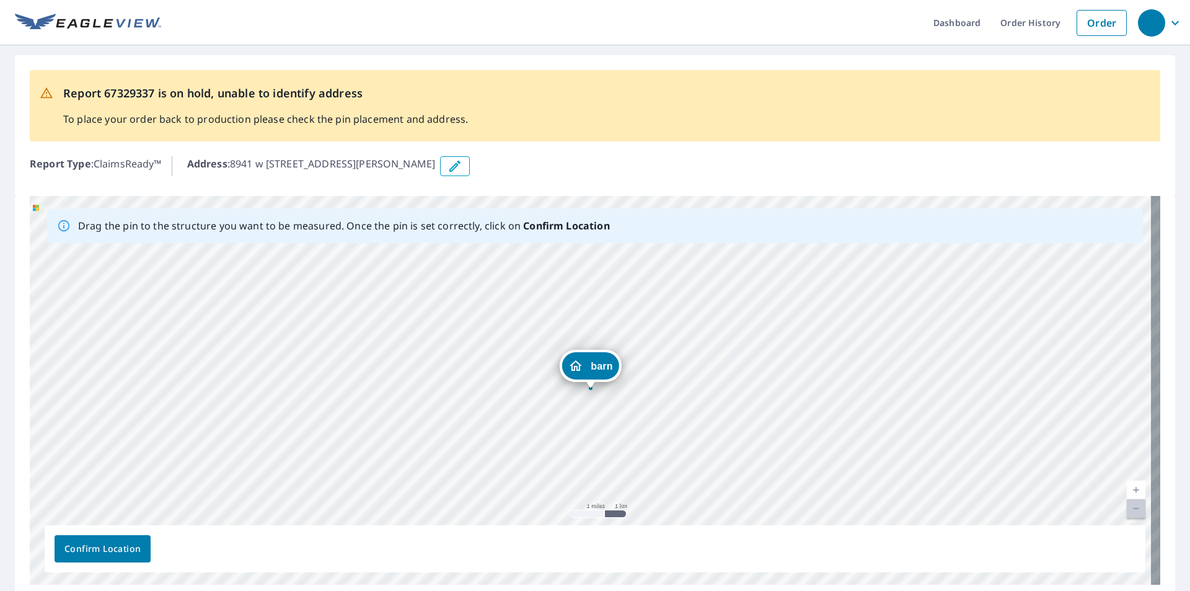
click at [1127, 486] on link "Current Level 12, Zoom In" at bounding box center [1136, 489] width 19 height 19
click at [1127, 487] on link "Current Level 13, Zoom In" at bounding box center [1136, 489] width 19 height 19
click at [1130, 512] on link "Current Level 14, Zoom Out" at bounding box center [1136, 508] width 19 height 19
click at [1130, 512] on link "Current Level 13, Zoom Out" at bounding box center [1136, 508] width 19 height 19
click at [1131, 510] on link "Current Level 12, Zoom Out Disabled" at bounding box center [1136, 508] width 19 height 19
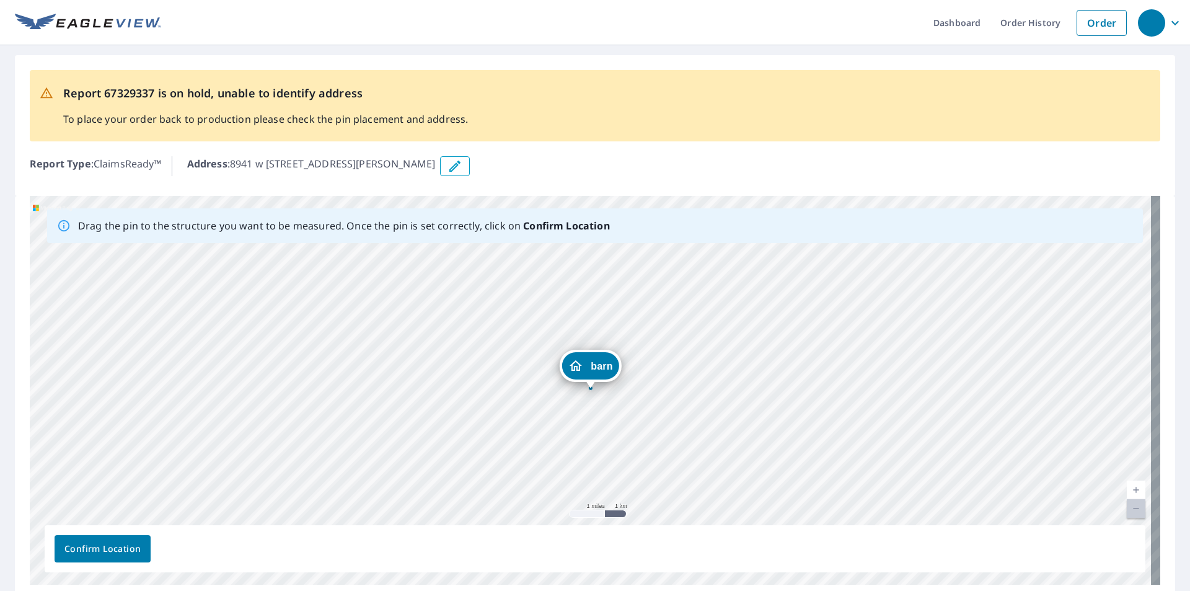
click at [1127, 510] on link "Current Level 12, Zoom Out Disabled" at bounding box center [1136, 508] width 19 height 19
click at [1128, 511] on link "Current Level 12, Zoom Out Disabled" at bounding box center [1136, 508] width 19 height 19
drag, startPoint x: 598, startPoint y: 367, endPoint x: 655, endPoint y: 475, distance: 122.3
click at [655, 475] on div "barn 8941 w [STREET_ADDRESS][PERSON_NAME]" at bounding box center [595, 390] width 1131 height 389
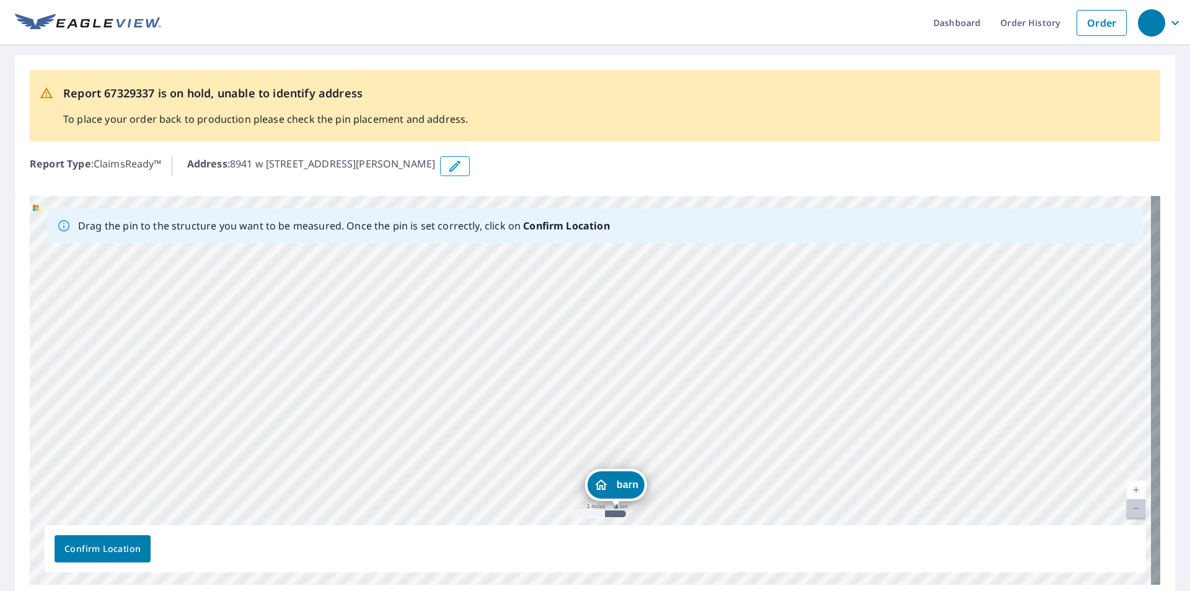
drag, startPoint x: 594, startPoint y: 371, endPoint x: 619, endPoint y: 485, distance: 116.9
click at [619, 485] on div "barn 8941 w [STREET_ADDRESS][PERSON_NAME]" at bounding box center [595, 390] width 1131 height 389
drag, startPoint x: 596, startPoint y: 378, endPoint x: 618, endPoint y: 462, distance: 86.4
click at [618, 462] on div "barn 8941 w [STREET_ADDRESS][PERSON_NAME]" at bounding box center [595, 390] width 1131 height 389
drag, startPoint x: 592, startPoint y: 373, endPoint x: 644, endPoint y: 477, distance: 115.9
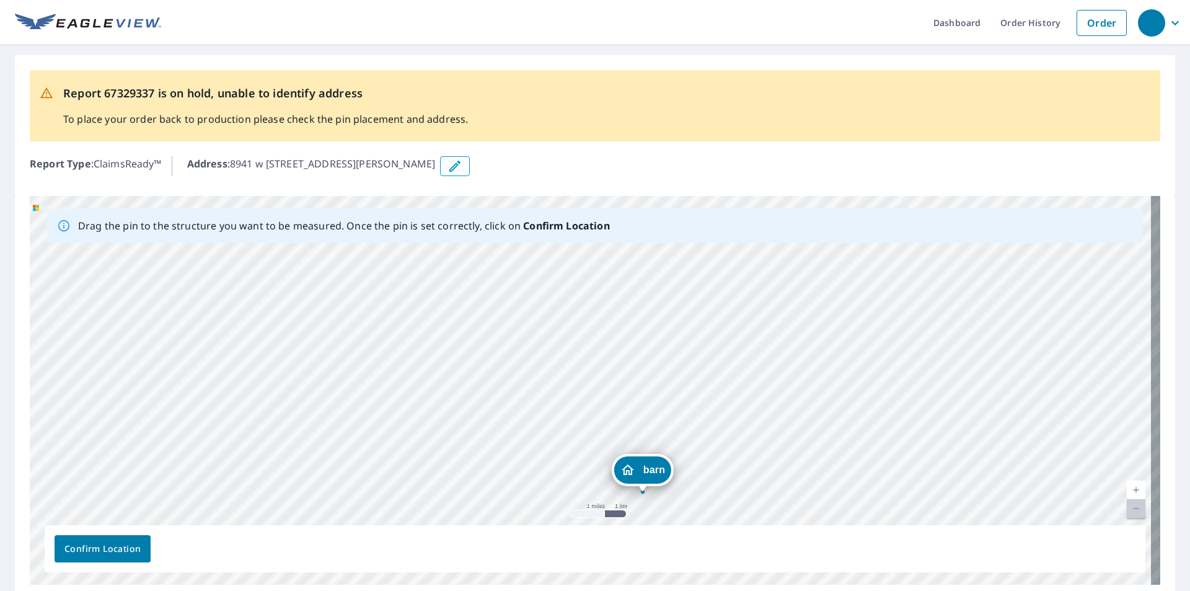
click at [644, 477] on div "barn 8941 w [STREET_ADDRESS][PERSON_NAME]" at bounding box center [595, 390] width 1131 height 389
drag, startPoint x: 601, startPoint y: 373, endPoint x: 620, endPoint y: 465, distance: 94.3
click at [620, 465] on div "barn 8941 w [STREET_ADDRESS][PERSON_NAME]" at bounding box center [595, 390] width 1131 height 389
drag, startPoint x: 594, startPoint y: 374, endPoint x: 585, endPoint y: 470, distance: 97.1
click at [585, 470] on div "barn 8941 w [STREET_ADDRESS][PERSON_NAME]" at bounding box center [595, 390] width 1131 height 389
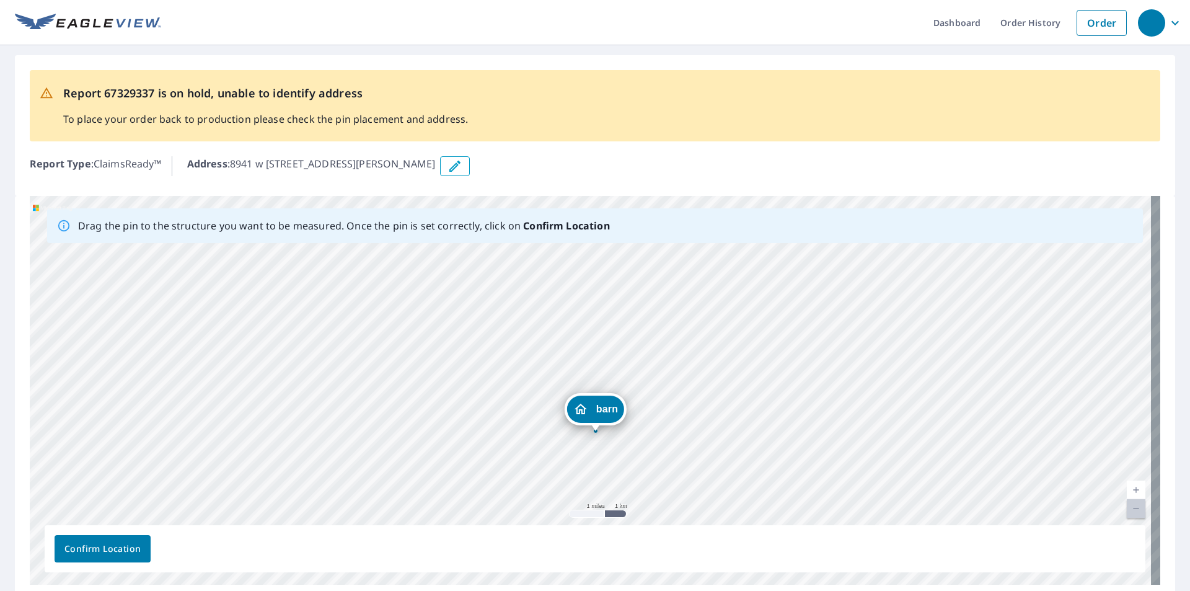
drag, startPoint x: 595, startPoint y: 369, endPoint x: 600, endPoint y: 412, distance: 43.1
click at [600, 412] on div "barn 8941 w [STREET_ADDRESS][PERSON_NAME]" at bounding box center [595, 390] width 1131 height 389
click at [1131, 491] on link "Current Level 12, Zoom In" at bounding box center [1136, 489] width 19 height 19
click at [1131, 491] on link "Current Level 13, Zoom In" at bounding box center [1136, 489] width 19 height 19
click at [1127, 492] on link "Current Level 14, Zoom In" at bounding box center [1136, 489] width 19 height 19
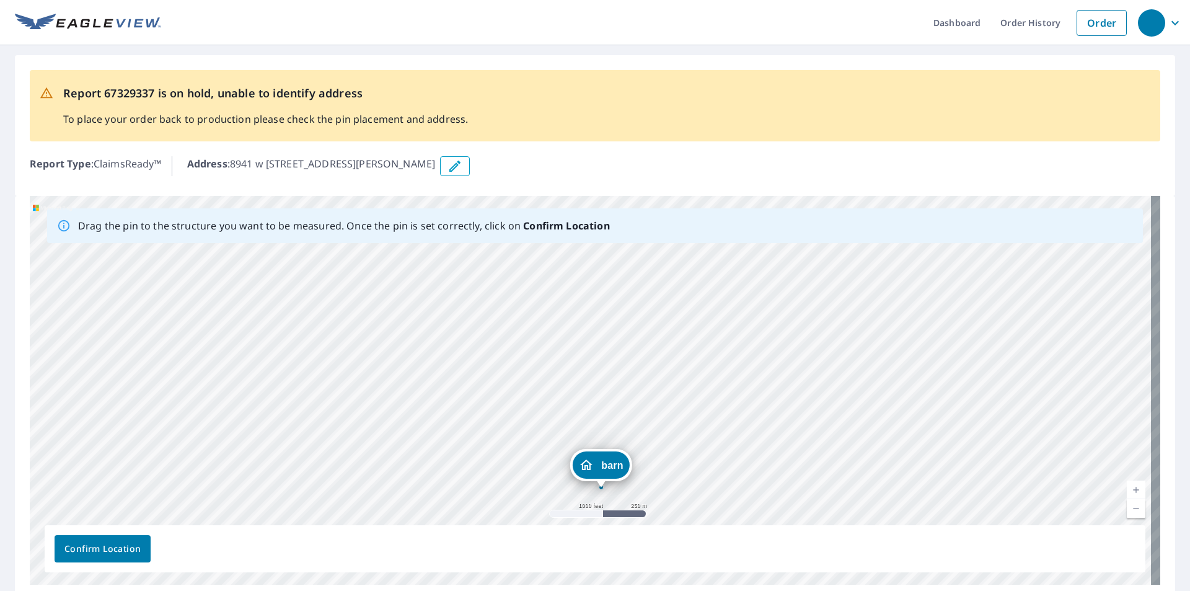
drag, startPoint x: 699, startPoint y: 365, endPoint x: 710, endPoint y: 448, distance: 83.7
click at [707, 459] on div "barn 8941 w [STREET_ADDRESS][PERSON_NAME]" at bounding box center [595, 390] width 1131 height 389
drag, startPoint x: 604, startPoint y: 471, endPoint x: 605, endPoint y: 293, distance: 177.9
click at [605, 293] on div "barn 8941 w [STREET_ADDRESS][PERSON_NAME]" at bounding box center [595, 390] width 1131 height 389
drag, startPoint x: 674, startPoint y: 293, endPoint x: 686, endPoint y: 449, distance: 156.7
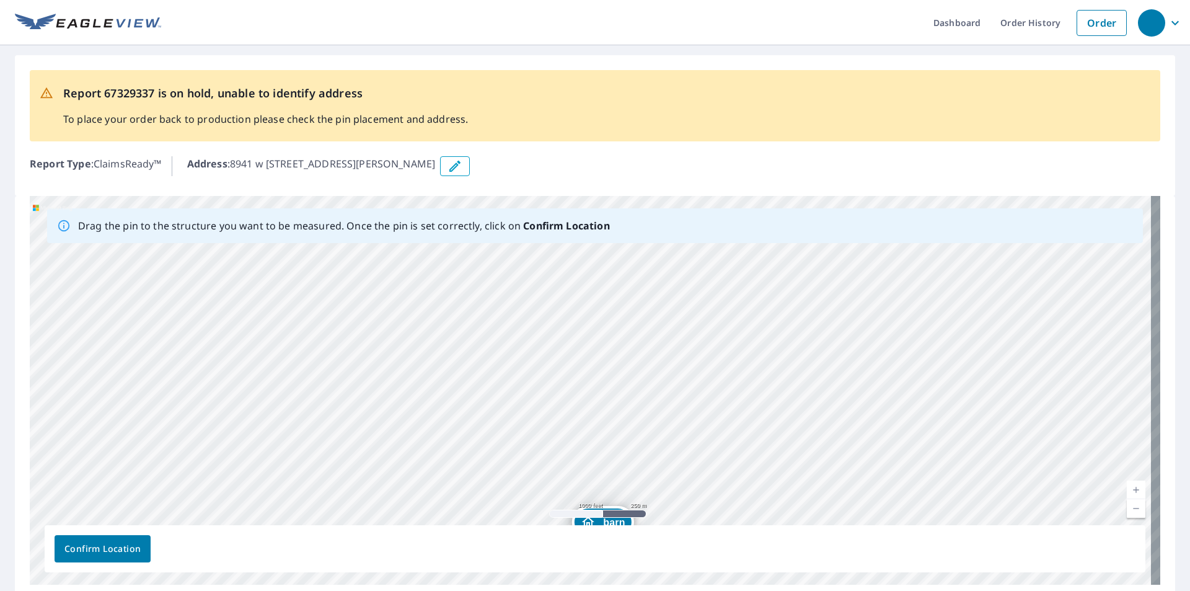
click at [686, 449] on div "barn 8941 w [STREET_ADDRESS][PERSON_NAME]" at bounding box center [595, 390] width 1131 height 389
drag, startPoint x: 607, startPoint y: 516, endPoint x: 594, endPoint y: 325, distance: 192.0
click at [594, 325] on div "barn 8941 w [STREET_ADDRESS][PERSON_NAME]" at bounding box center [595, 390] width 1131 height 389
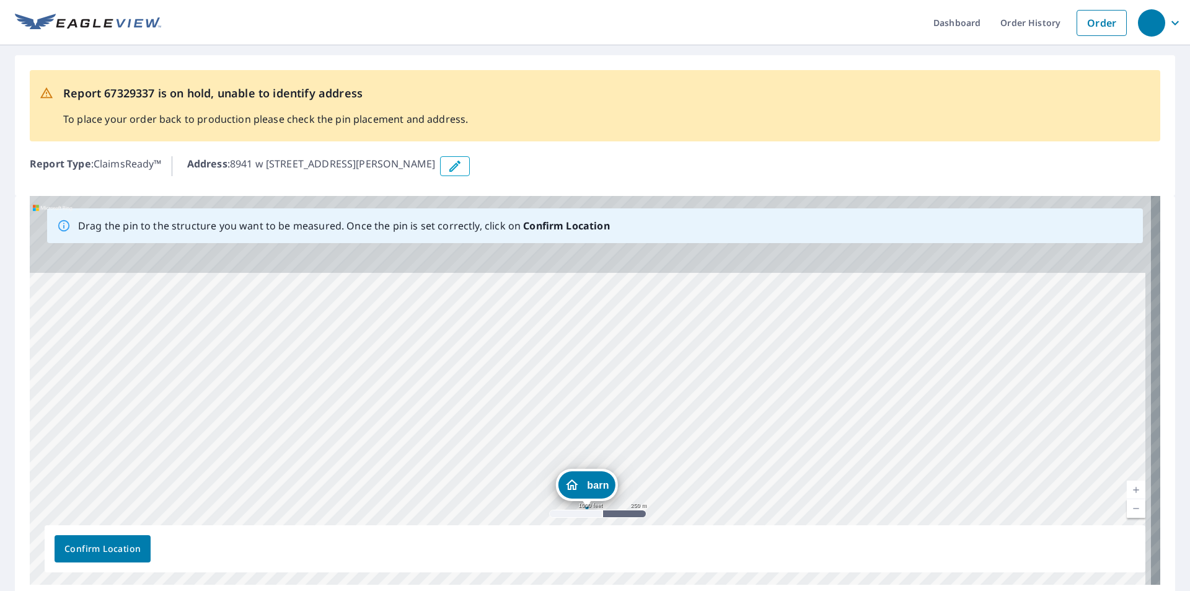
drag, startPoint x: 701, startPoint y: 379, endPoint x: 698, endPoint y: 400, distance: 21.3
click at [698, 400] on div "barn 8941 w [STREET_ADDRESS][PERSON_NAME]" at bounding box center [595, 390] width 1131 height 389
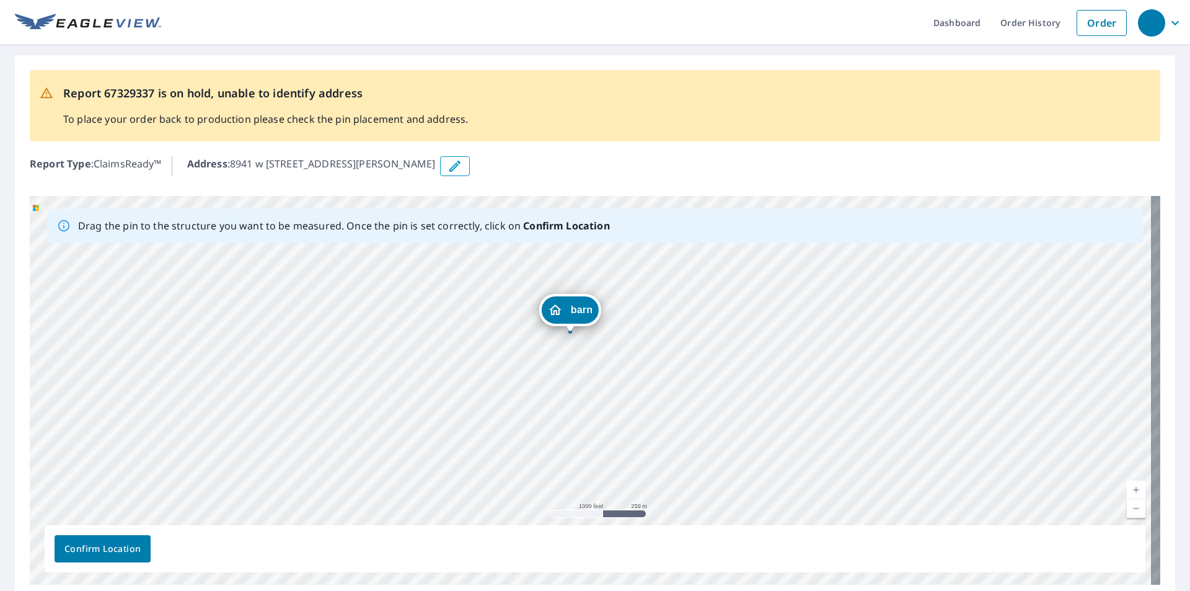
drag, startPoint x: 577, startPoint y: 488, endPoint x: 562, endPoint y: 301, distance: 187.8
click at [562, 301] on div "barn 8941 w [STREET_ADDRESS][PERSON_NAME]" at bounding box center [595, 390] width 1131 height 389
drag, startPoint x: 641, startPoint y: 303, endPoint x: 639, endPoint y: 453, distance: 150.0
click at [639, 453] on div "barn 8941 w [STREET_ADDRESS][PERSON_NAME]" at bounding box center [595, 390] width 1131 height 389
drag, startPoint x: 588, startPoint y: 519, endPoint x: 560, endPoint y: 301, distance: 220.0
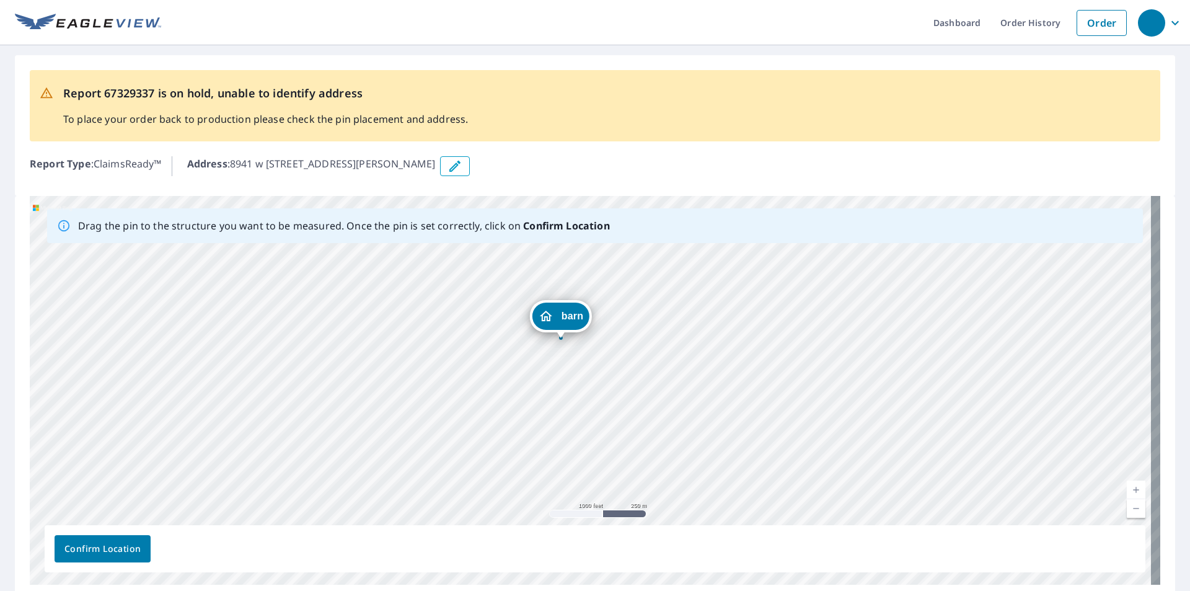
click at [560, 301] on div "barn 8941 w [STREET_ADDRESS][PERSON_NAME]" at bounding box center [595, 390] width 1131 height 389
drag, startPoint x: 622, startPoint y: 333, endPoint x: 636, endPoint y: 399, distance: 66.6
click at [636, 399] on div "barn 8941 w [STREET_ADDRESS][PERSON_NAME]" at bounding box center [595, 390] width 1131 height 389
drag, startPoint x: 604, startPoint y: 449, endPoint x: 607, endPoint y: 259, distance: 190.3
click at [607, 259] on div "barn 8941 w [STREET_ADDRESS][PERSON_NAME]" at bounding box center [595, 390] width 1131 height 389
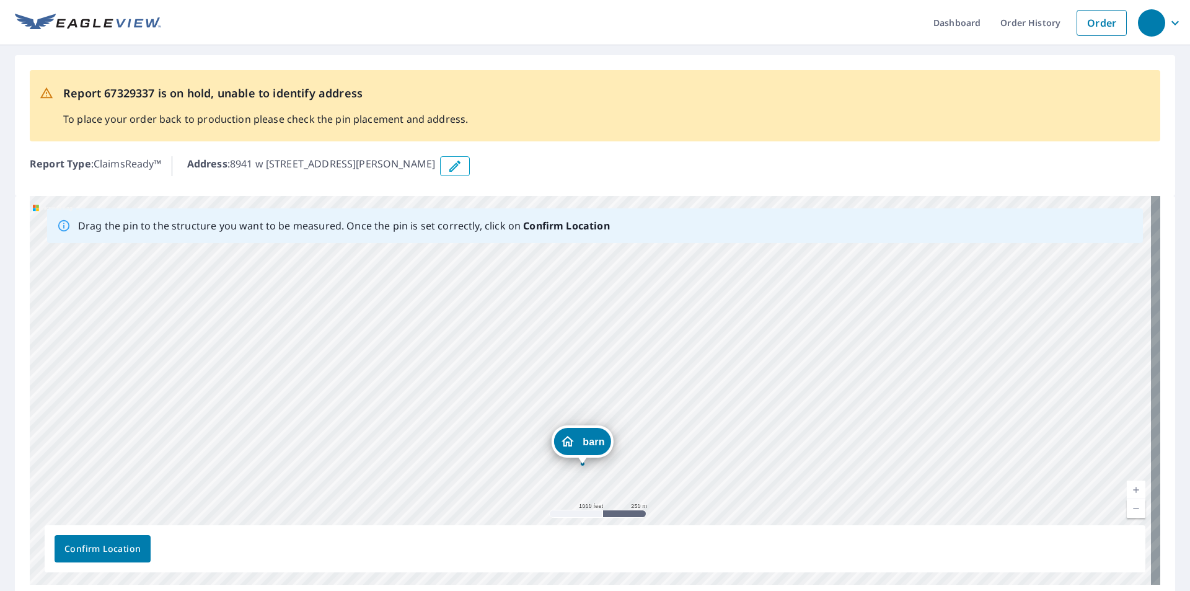
drag, startPoint x: 676, startPoint y: 307, endPoint x: 668, endPoint y: 373, distance: 66.8
click at [668, 373] on div "barn 8941 w [STREET_ADDRESS][PERSON_NAME]" at bounding box center [595, 390] width 1131 height 389
click at [1128, 511] on link "Current Level 15, Zoom Out" at bounding box center [1136, 508] width 19 height 19
drag, startPoint x: 682, startPoint y: 309, endPoint x: 681, endPoint y: 301, distance: 8.2
click at [681, 301] on div "barn 8941 w [STREET_ADDRESS][PERSON_NAME]" at bounding box center [595, 390] width 1131 height 389
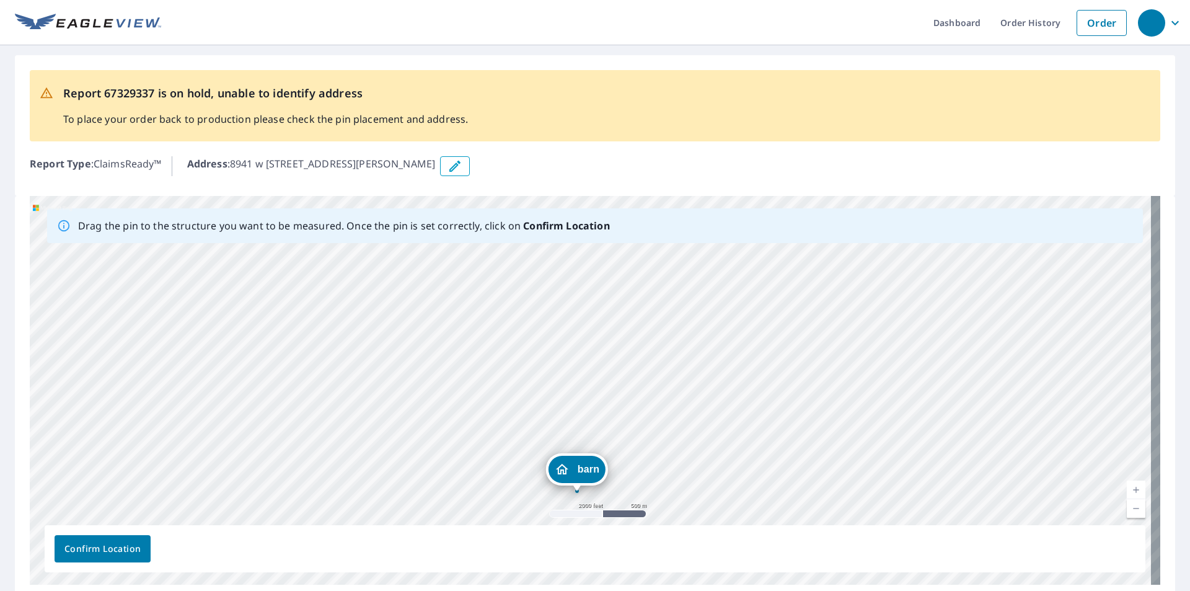
drag, startPoint x: 559, startPoint y: 285, endPoint x: 570, endPoint y: 474, distance: 190.0
click at [570, 474] on div "barn 8941 w [STREET_ADDRESS][PERSON_NAME]" at bounding box center [595, 390] width 1131 height 389
drag, startPoint x: 748, startPoint y: 490, endPoint x: 722, endPoint y: 315, distance: 177.4
click at [722, 315] on div "barn 8941 w [STREET_ADDRESS][PERSON_NAME]" at bounding box center [595, 390] width 1131 height 389
drag, startPoint x: 570, startPoint y: 200, endPoint x: 578, endPoint y: 436, distance: 236.9
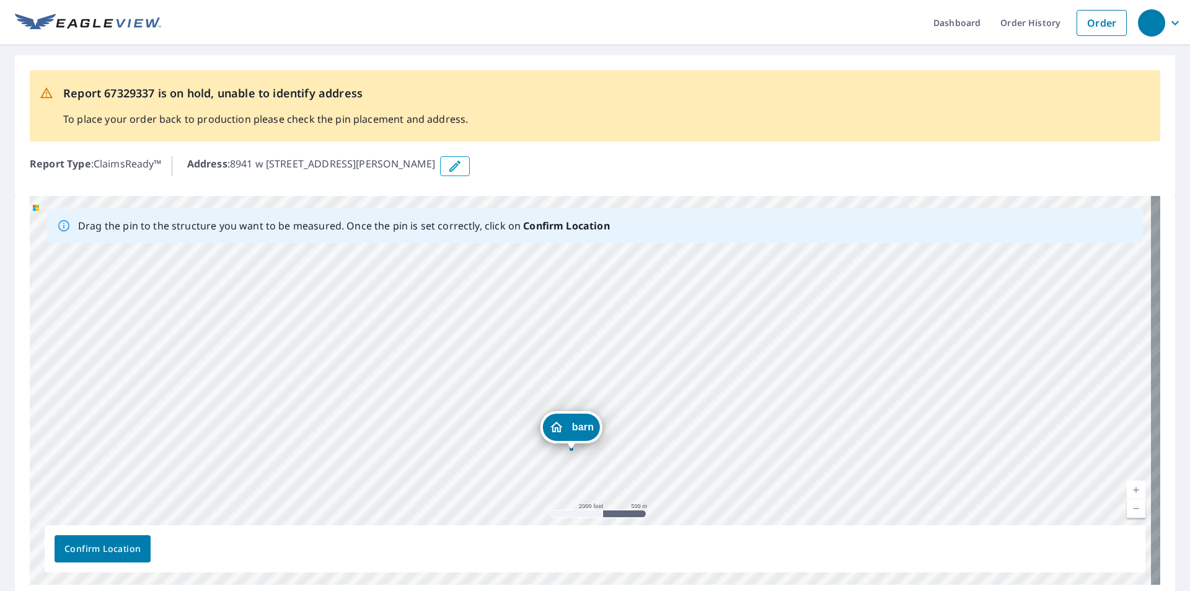
click at [578, 436] on div "barn 8941 w [STREET_ADDRESS][PERSON_NAME]" at bounding box center [595, 390] width 1131 height 389
drag, startPoint x: 734, startPoint y: 395, endPoint x: 728, endPoint y: 331, distance: 64.1
click at [728, 331] on div "barn 8941 w [STREET_ADDRESS][PERSON_NAME]" at bounding box center [595, 390] width 1131 height 389
drag, startPoint x: 567, startPoint y: 254, endPoint x: 570, endPoint y: 378, distance: 124.0
click at [570, 378] on div "barn 8941 w [STREET_ADDRESS][PERSON_NAME]" at bounding box center [595, 390] width 1131 height 389
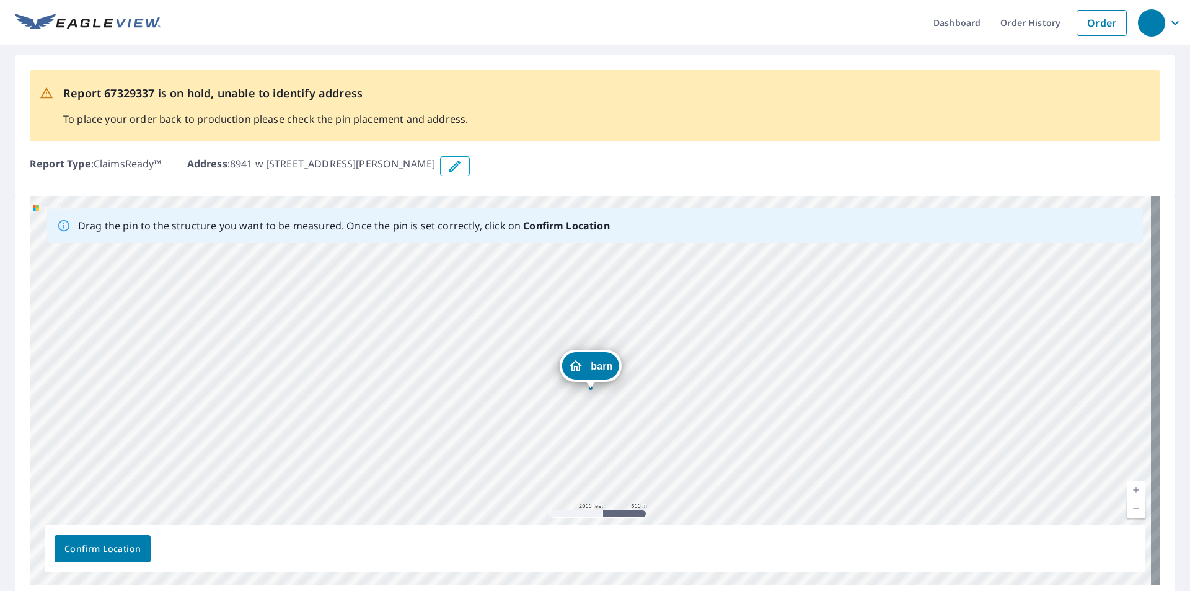
click at [1127, 508] on link "Current Level 14, Zoom Out" at bounding box center [1136, 508] width 19 height 19
drag, startPoint x: 658, startPoint y: 360, endPoint x: 663, endPoint y: 325, distance: 34.5
click at [663, 325] on div "barn 8941 w [STREET_ADDRESS][PERSON_NAME]" at bounding box center [595, 390] width 1131 height 389
drag, startPoint x: 581, startPoint y: 271, endPoint x: 588, endPoint y: 429, distance: 158.2
click at [578, 435] on div "barn 8941 w [STREET_ADDRESS][PERSON_NAME]" at bounding box center [595, 390] width 1131 height 389
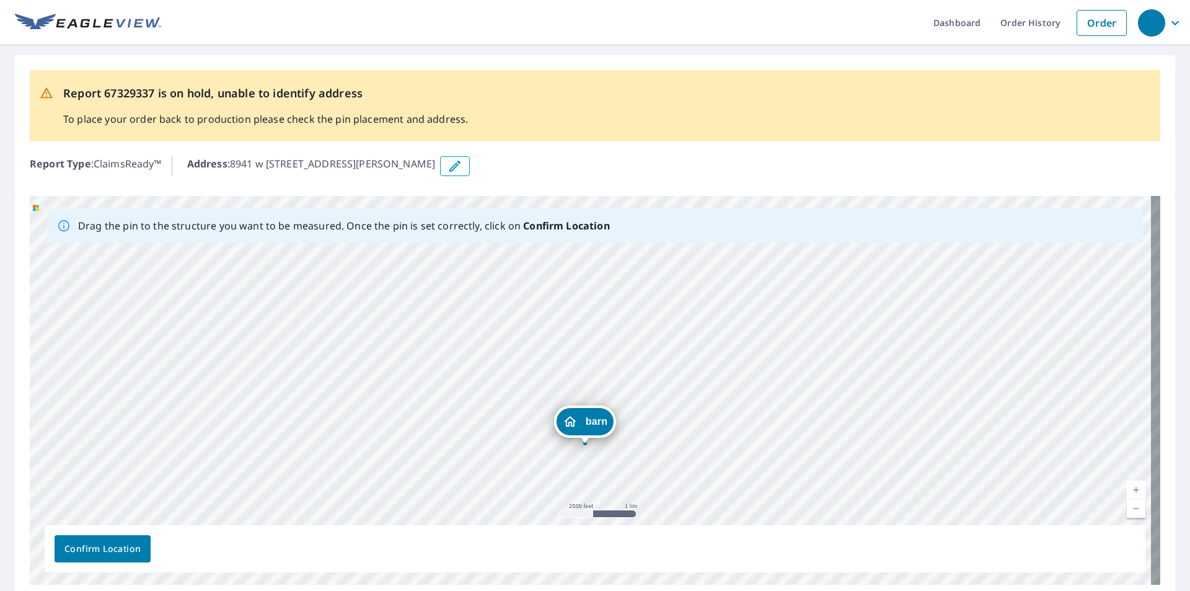
drag, startPoint x: 597, startPoint y: 378, endPoint x: 593, endPoint y: 424, distance: 46.1
click at [593, 424] on div "barn 8941 w [STREET_ADDRESS][PERSON_NAME]" at bounding box center [595, 390] width 1131 height 389
drag, startPoint x: 593, startPoint y: 371, endPoint x: 606, endPoint y: 471, distance: 100.6
click at [606, 471] on div "barn 8941 w [STREET_ADDRESS][PERSON_NAME]" at bounding box center [595, 390] width 1131 height 389
drag, startPoint x: 596, startPoint y: 368, endPoint x: 998, endPoint y: 457, distance: 411.5
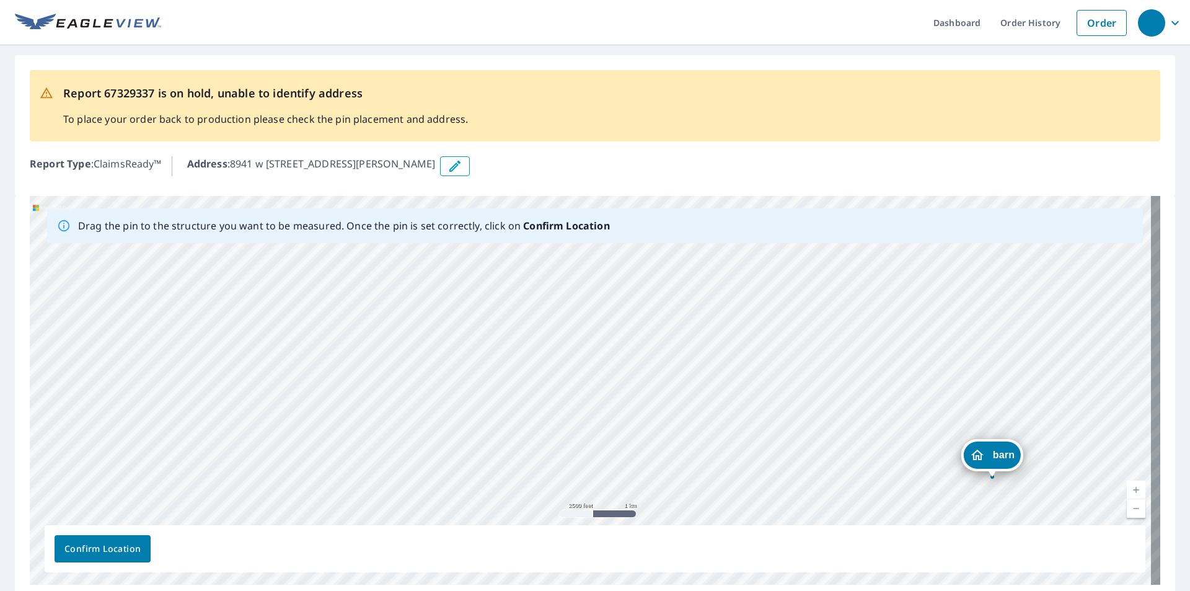
click at [998, 457] on div "barn 8941 w [STREET_ADDRESS][PERSON_NAME]" at bounding box center [595, 390] width 1131 height 389
drag, startPoint x: 606, startPoint y: 361, endPoint x: 596, endPoint y: 443, distance: 82.5
click at [596, 443] on div "barn 8941 w [STREET_ADDRESS][PERSON_NAME]" at bounding box center [595, 390] width 1131 height 389
drag, startPoint x: 591, startPoint y: 380, endPoint x: 601, endPoint y: 468, distance: 88.6
click at [601, 468] on div "barn 8941 w [STREET_ADDRESS][PERSON_NAME]" at bounding box center [595, 390] width 1131 height 389
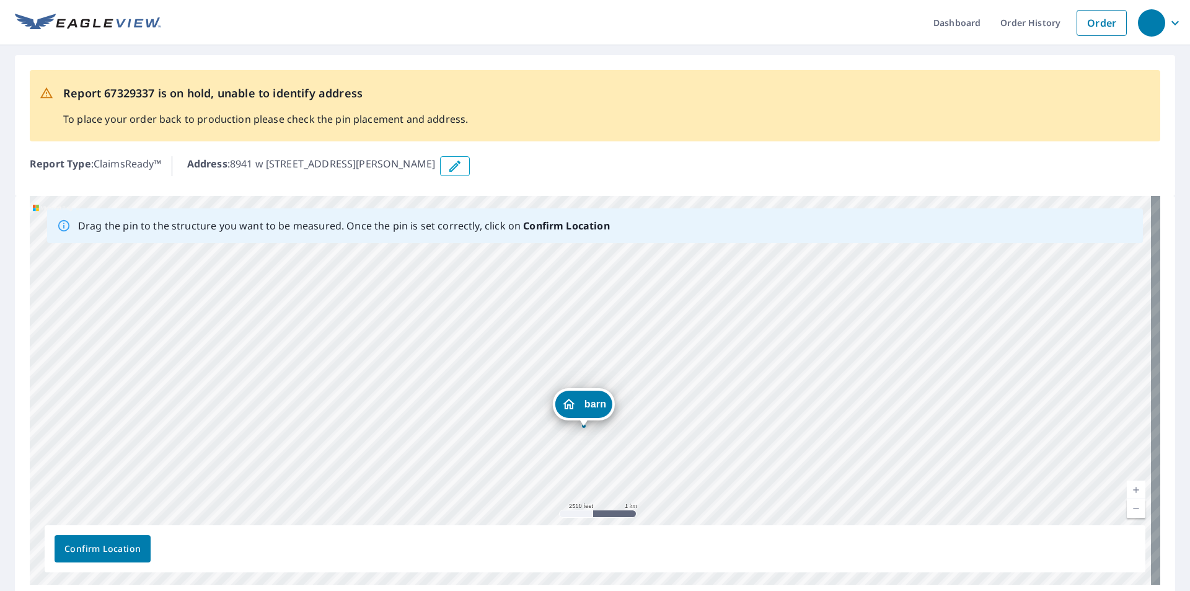
drag, startPoint x: 588, startPoint y: 368, endPoint x: 581, endPoint y: 406, distance: 38.4
click at [581, 406] on div "barn 8941 w [STREET_ADDRESS][PERSON_NAME]" at bounding box center [595, 390] width 1131 height 389
drag, startPoint x: 595, startPoint y: 364, endPoint x: 596, endPoint y: 387, distance: 22.3
click at [596, 387] on div "barn 8941 w [STREET_ADDRESS][PERSON_NAME]" at bounding box center [595, 390] width 1131 height 389
click at [1129, 490] on link "Current Level 13, Zoom In" at bounding box center [1136, 489] width 19 height 19
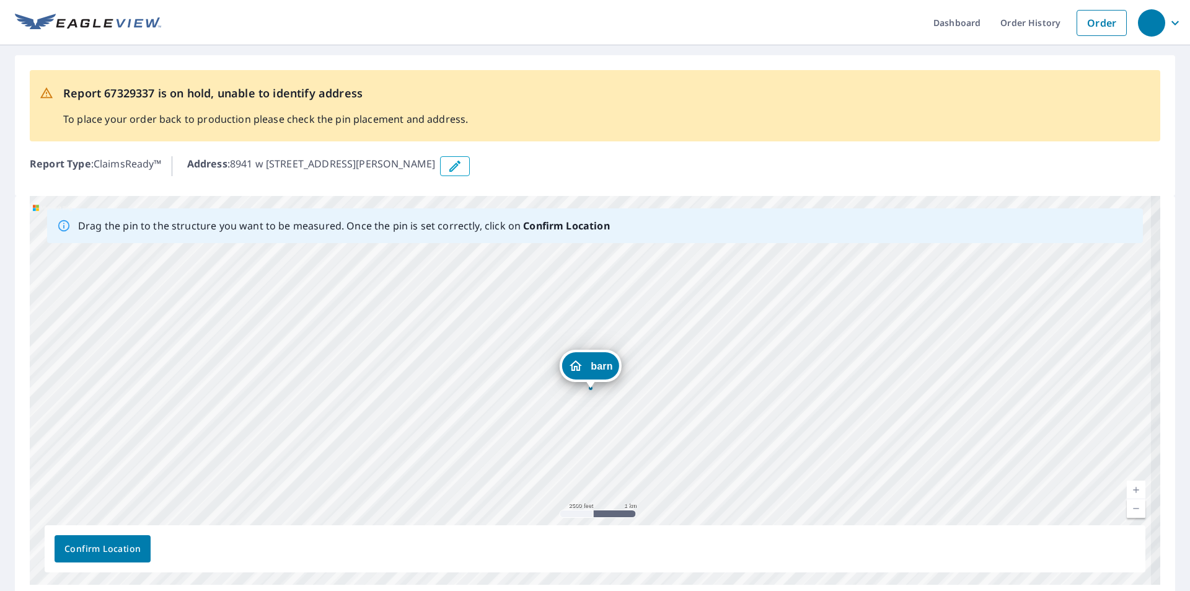
click at [1129, 490] on link "Current Level 13, Zoom In" at bounding box center [1136, 489] width 19 height 19
click at [1129, 490] on link "Current Level 14.213952858009277, Zoom In" at bounding box center [1136, 489] width 19 height 19
click at [1129, 490] on link "Current Level 14.770883025676412, Zoom In" at bounding box center [1136, 489] width 19 height 19
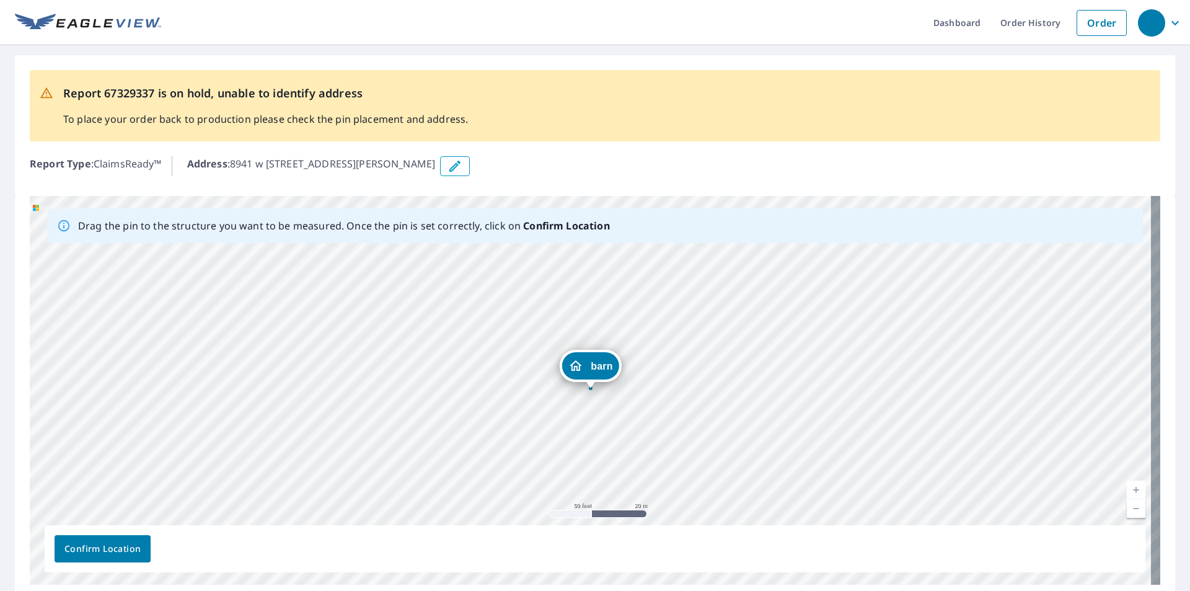
click at [1132, 513] on link "Current Level 19, Zoom Out" at bounding box center [1136, 508] width 19 height 19
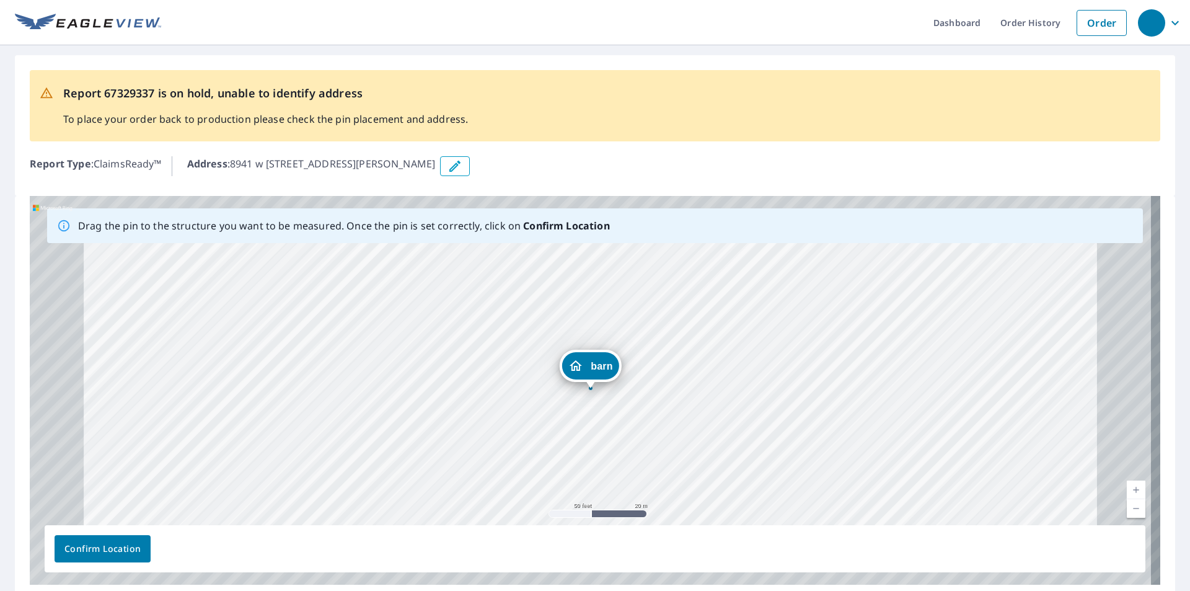
click at [1132, 513] on link "Current Level 19, Zoom Out" at bounding box center [1136, 508] width 19 height 19
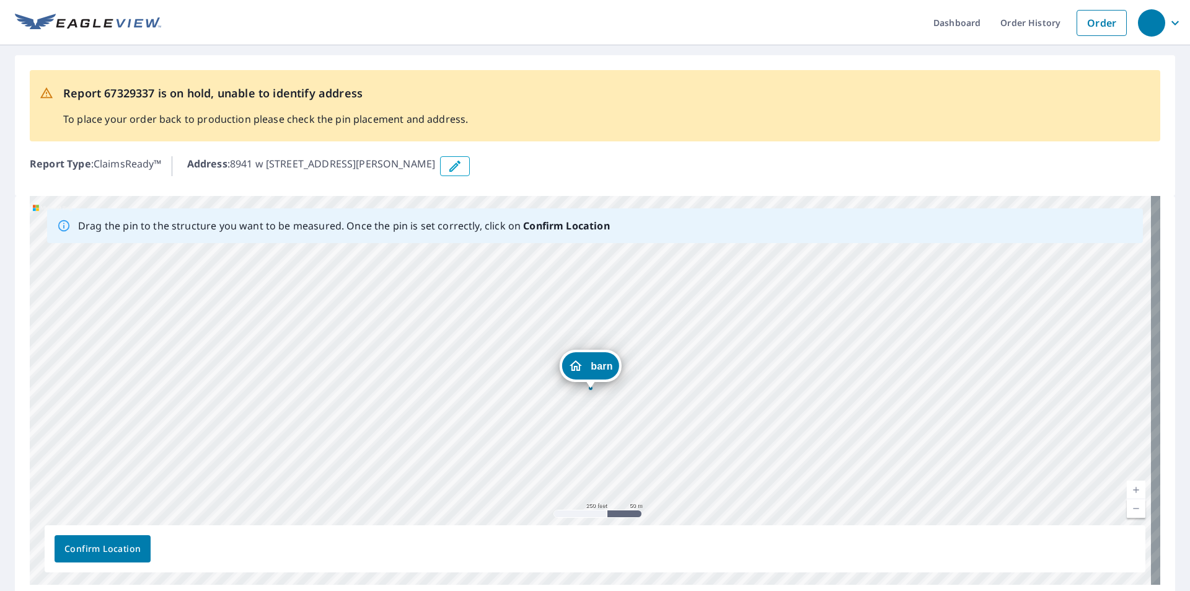
click at [1132, 513] on link "Current Level 17, Zoom Out" at bounding box center [1136, 508] width 19 height 19
drag, startPoint x: 590, startPoint y: 361, endPoint x: 536, endPoint y: 275, distance: 102.0
click at [536, 275] on div "barn 8941 w [STREET_ADDRESS][PERSON_NAME]" at bounding box center [595, 390] width 1131 height 389
drag, startPoint x: 681, startPoint y: 278, endPoint x: 674, endPoint y: 368, distance: 90.1
click at [674, 368] on div "barn 8941 w [STREET_ADDRESS][PERSON_NAME]" at bounding box center [595, 390] width 1131 height 389
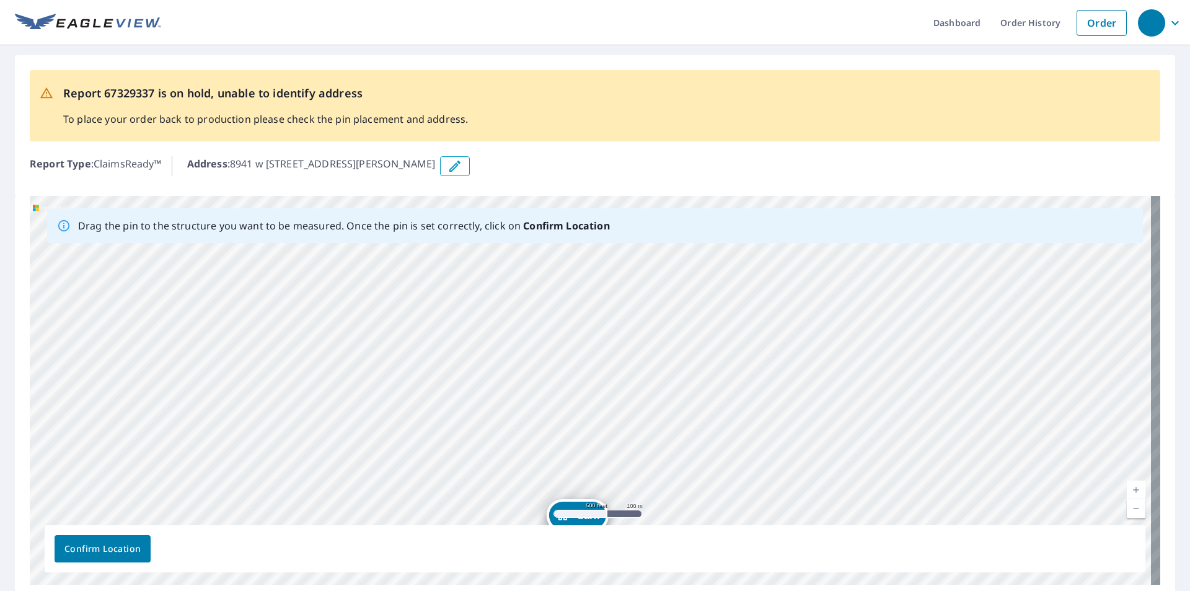
drag, startPoint x: 652, startPoint y: 278, endPoint x: 646, endPoint y: 337, distance: 59.8
click at [646, 337] on div "barn 8941 w [STREET_ADDRESS][PERSON_NAME]" at bounding box center [595, 390] width 1131 height 389
drag, startPoint x: 573, startPoint y: 508, endPoint x: 584, endPoint y: 292, distance: 216.0
click at [584, 293] on div "barn 8941 w [STREET_ADDRESS][PERSON_NAME]" at bounding box center [595, 390] width 1131 height 389
drag, startPoint x: 663, startPoint y: 278, endPoint x: 638, endPoint y: 355, distance: 80.0
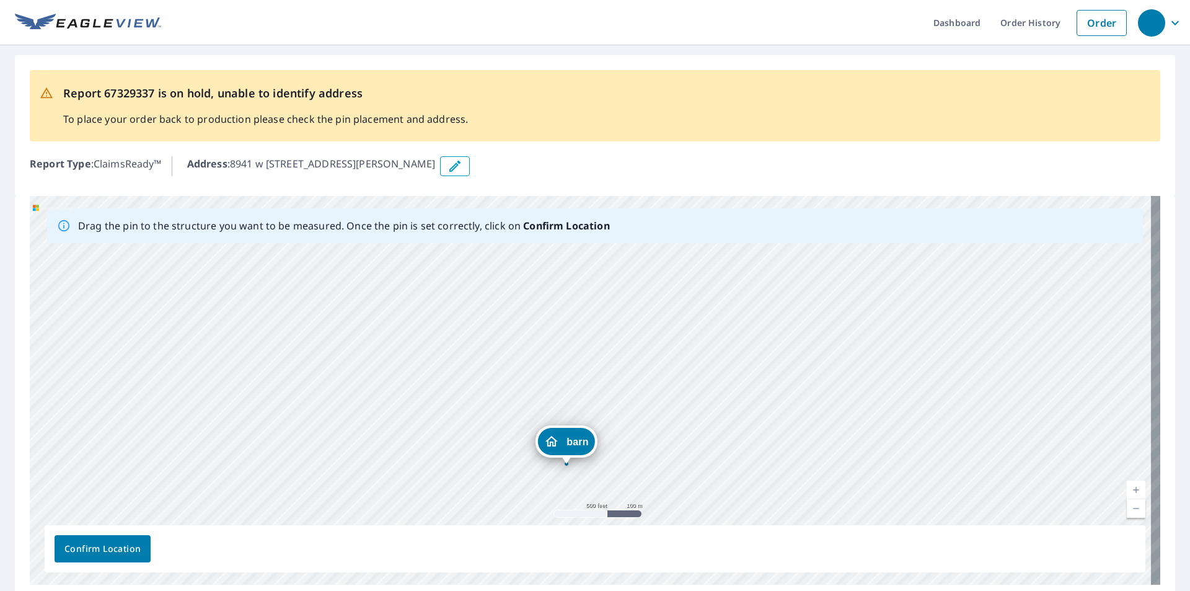
click at [638, 355] on div "barn 8941 w [STREET_ADDRESS][PERSON_NAME]" at bounding box center [595, 390] width 1131 height 389
drag, startPoint x: 573, startPoint y: 446, endPoint x: 609, endPoint y: 372, distance: 82.3
click at [609, 372] on div "barn 8941 w [STREET_ADDRESS][PERSON_NAME]" at bounding box center [595, 390] width 1131 height 389
click at [1129, 488] on link "Current Level 16, Zoom In" at bounding box center [1136, 489] width 19 height 19
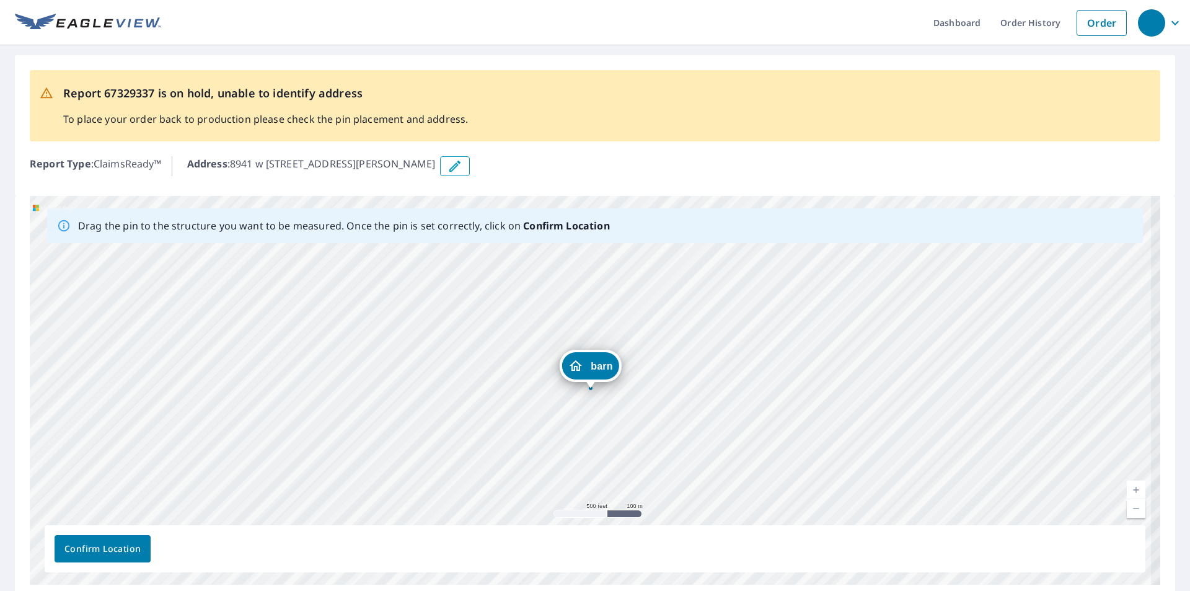
click at [1129, 488] on link "Current Level 16.510000443039935, Zoom In" at bounding box center [1136, 489] width 19 height 19
click at [1129, 488] on link "Current Level 17.202207705270073, Zoom In" at bounding box center [1136, 489] width 19 height 19
click at [1129, 488] on link "Current Level 17.506661647679653, Zoom In Disabled" at bounding box center [1136, 489] width 19 height 19
click at [1129, 488] on link "Current Level 20, Zoom In Disabled" at bounding box center [1136, 489] width 19 height 19
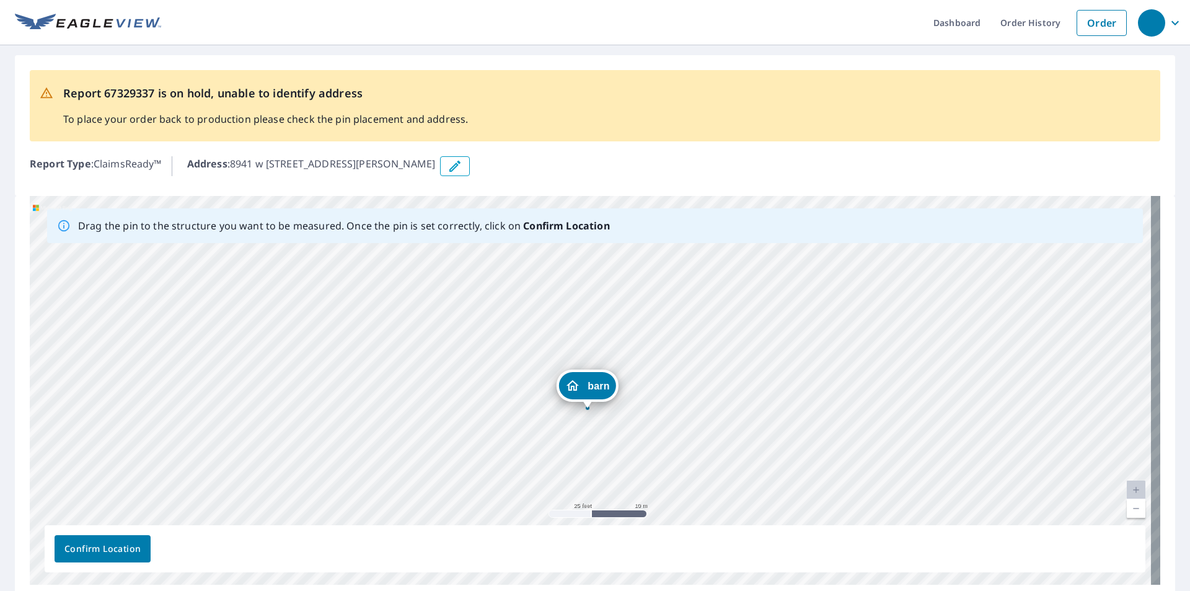
drag, startPoint x: 674, startPoint y: 430, endPoint x: 676, endPoint y: 436, distance: 6.9
click at [676, 436] on div "barn 8941 w [STREET_ADDRESS][PERSON_NAME]" at bounding box center [595, 390] width 1131 height 389
drag, startPoint x: 593, startPoint y: 389, endPoint x: 562, endPoint y: 310, distance: 84.8
click at [562, 310] on div "barn 8941 w [STREET_ADDRESS][PERSON_NAME]" at bounding box center [595, 390] width 1131 height 389
click at [100, 549] on span "Confirm Location" at bounding box center [102, 548] width 76 height 15
